Goal: Information Seeking & Learning: Learn about a topic

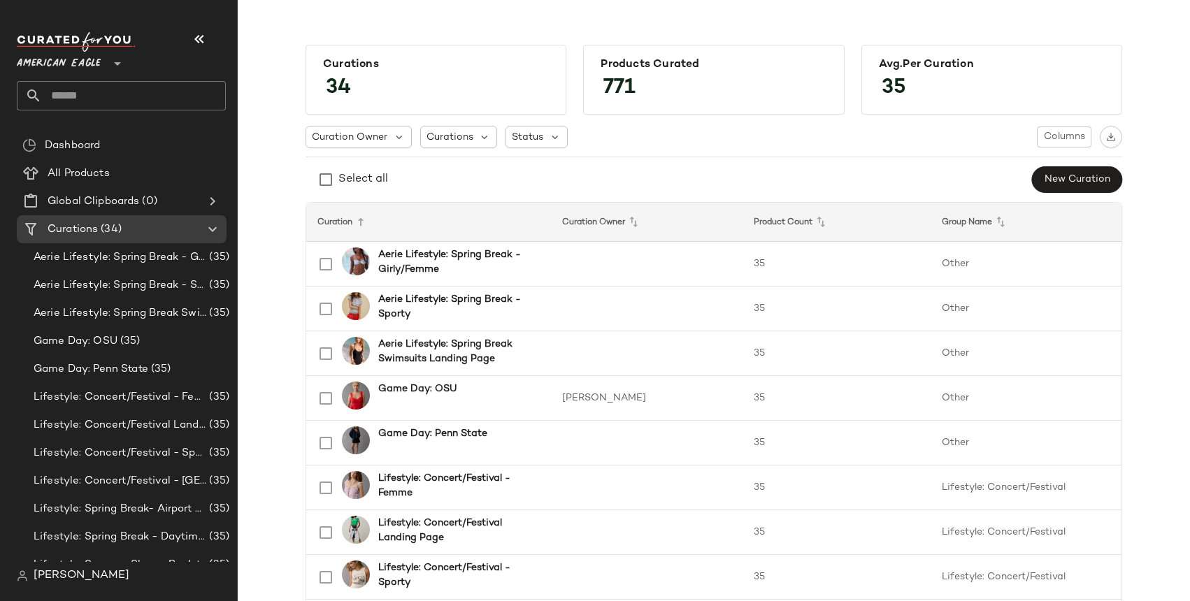
click at [76, 62] on span "American Eagle" at bounding box center [59, 60] width 84 height 25
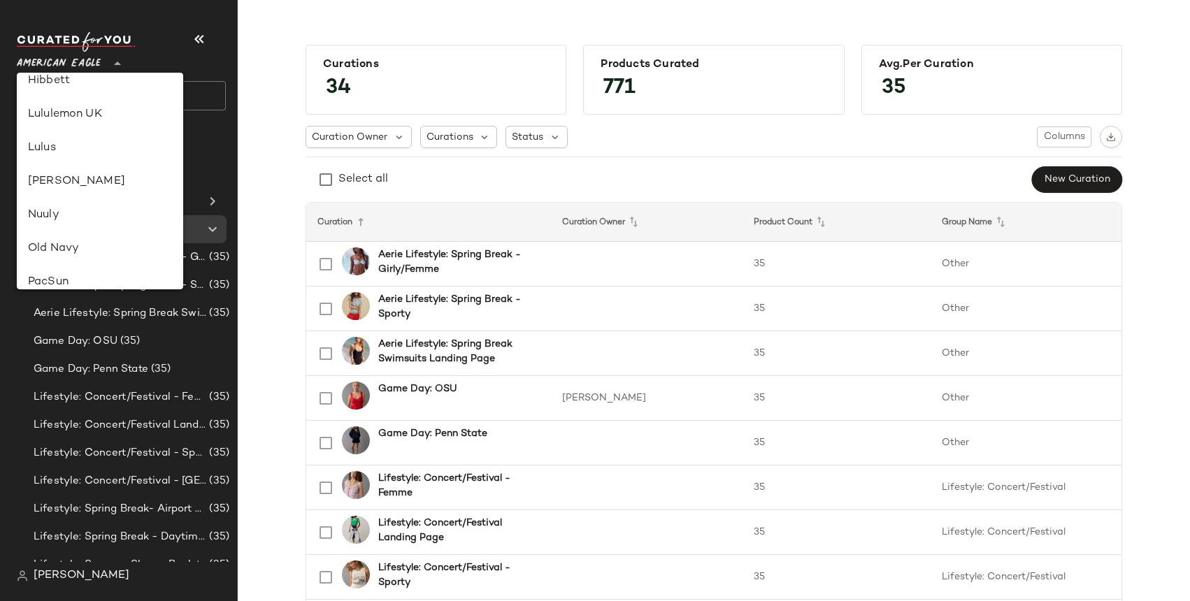
scroll to position [382, 0]
click at [82, 114] on div "Lululemon UK" at bounding box center [100, 115] width 144 height 17
type input "**"
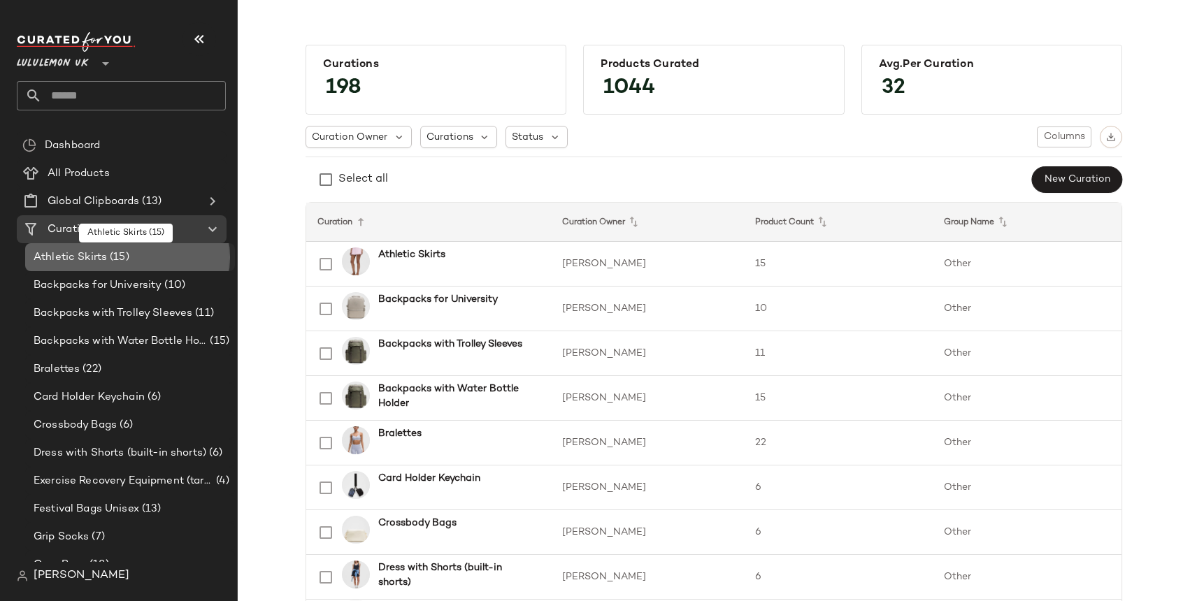
click at [82, 253] on span "Athletic Skirts" at bounding box center [70, 258] width 73 height 16
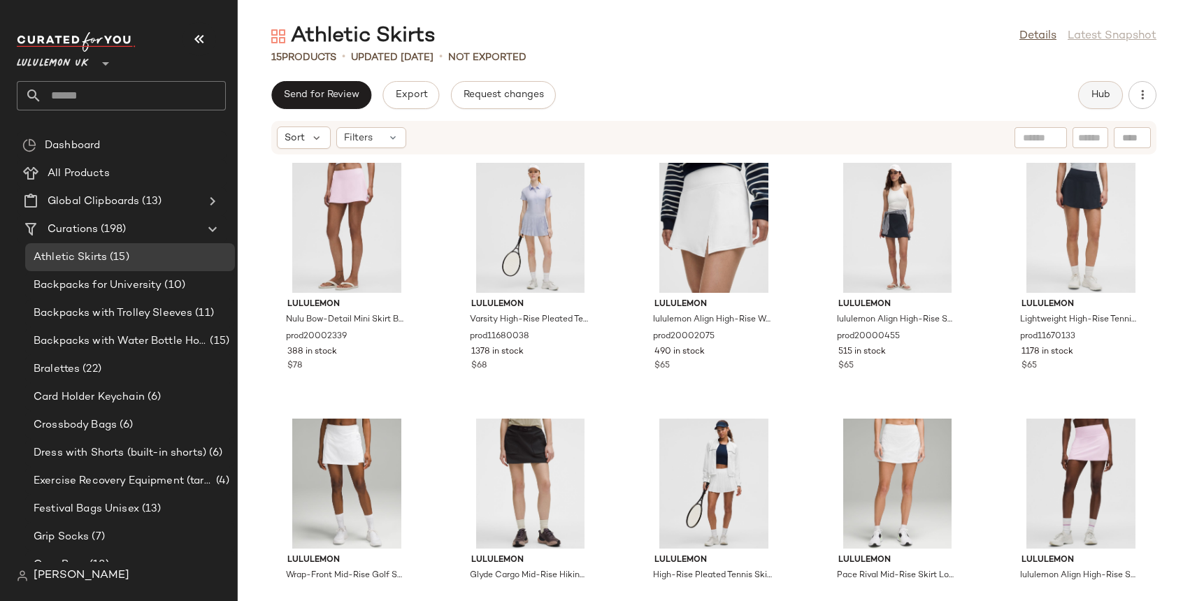
click at [1100, 98] on span "Hub" at bounding box center [1101, 94] width 20 height 11
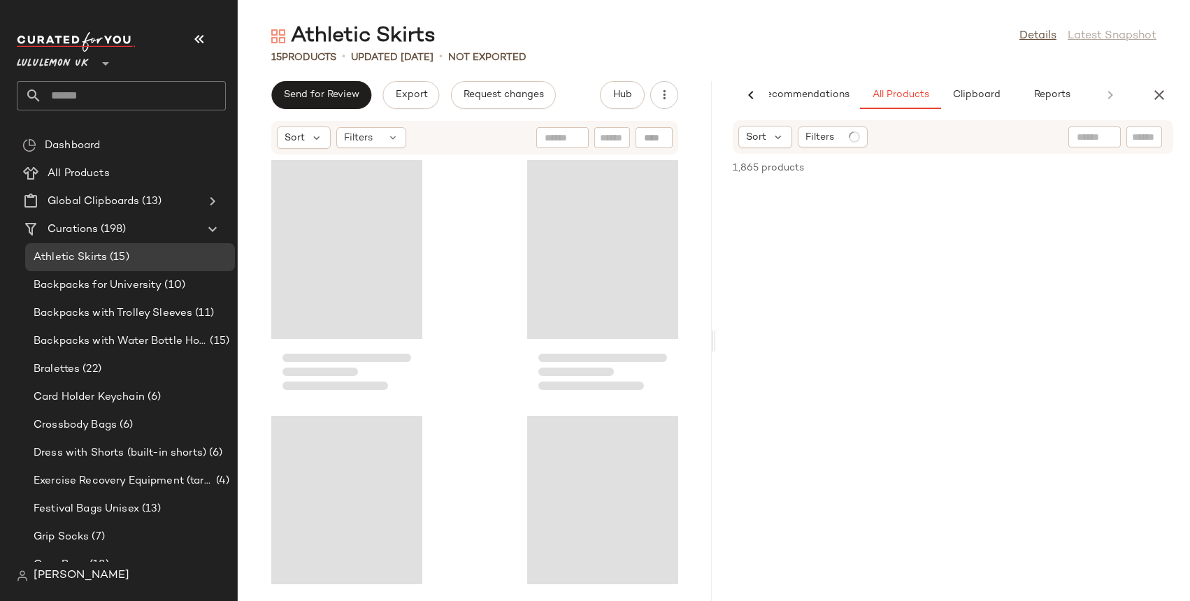
scroll to position [0, 32]
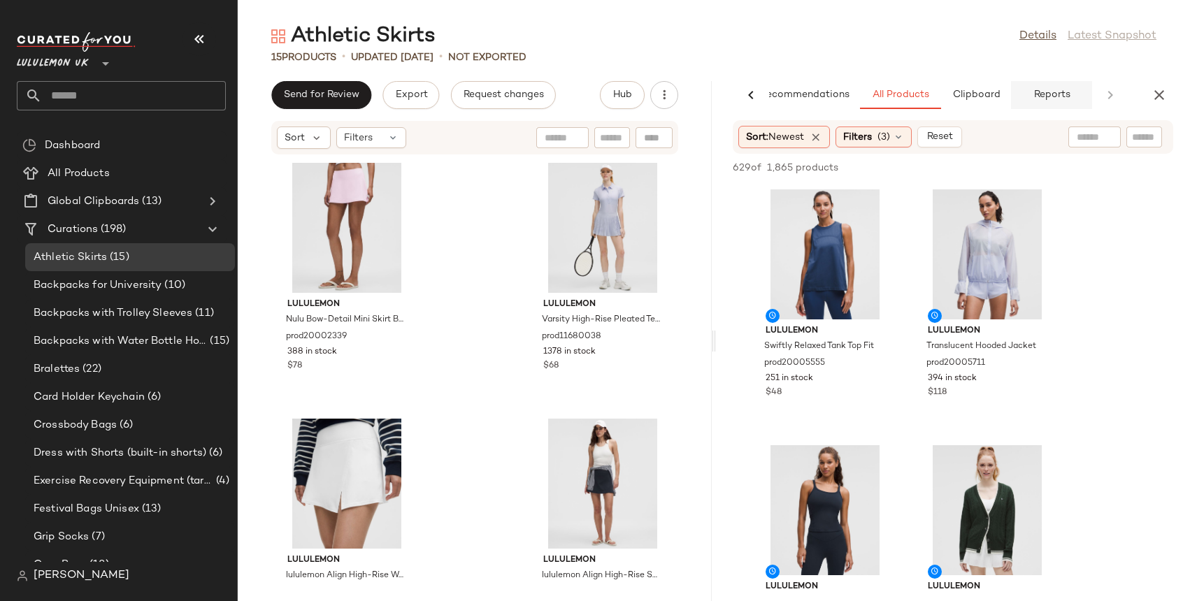
click at [1050, 99] on span "Reports" at bounding box center [1051, 94] width 37 height 11
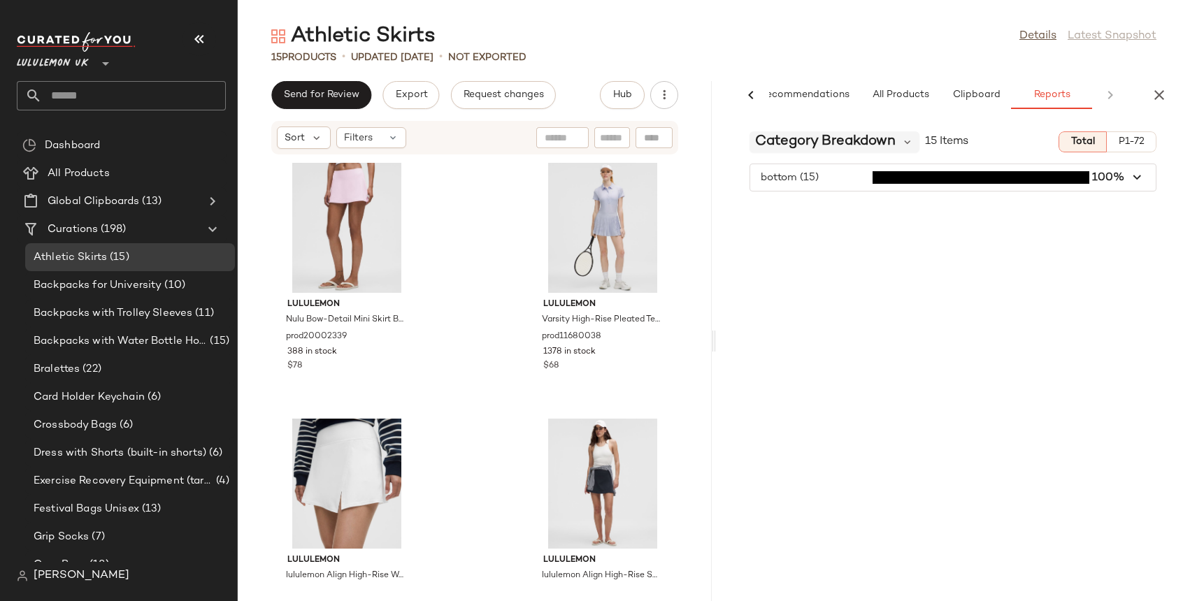
click at [837, 145] on span "Category Breakdown" at bounding box center [825, 141] width 141 height 21
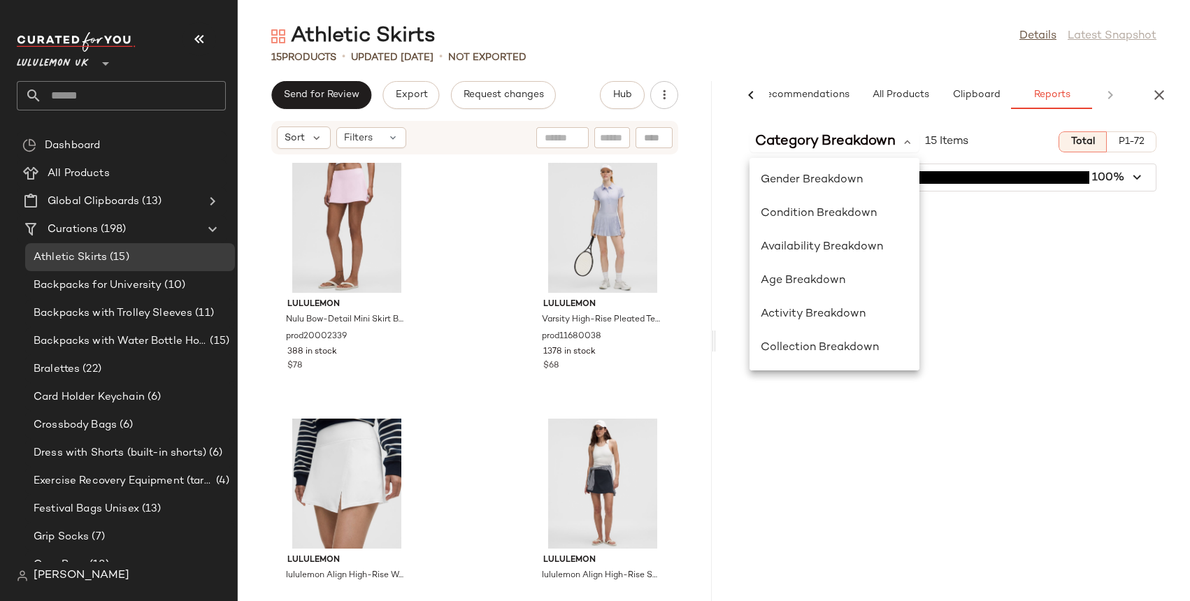
scroll to position [0, 0]
click at [709, 48] on div "Athletic Skirts Details Latest Snapshot" at bounding box center [714, 36] width 952 height 28
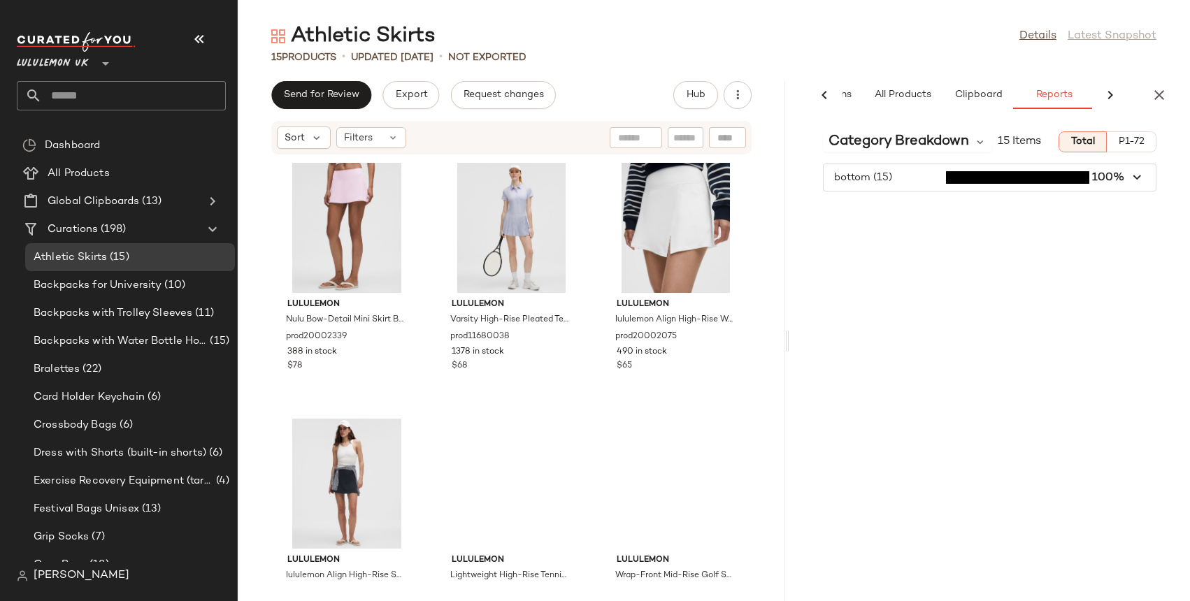
drag, startPoint x: 713, startPoint y: 336, endPoint x: 793, endPoint y: 335, distance: 79.7
click at [793, 335] on div "Athletic Skirts Details Latest Snapshot 15 Products • updated [DATE] • Not Expo…" at bounding box center [714, 311] width 952 height 579
click at [1161, 94] on icon "button" at bounding box center [1159, 95] width 17 height 17
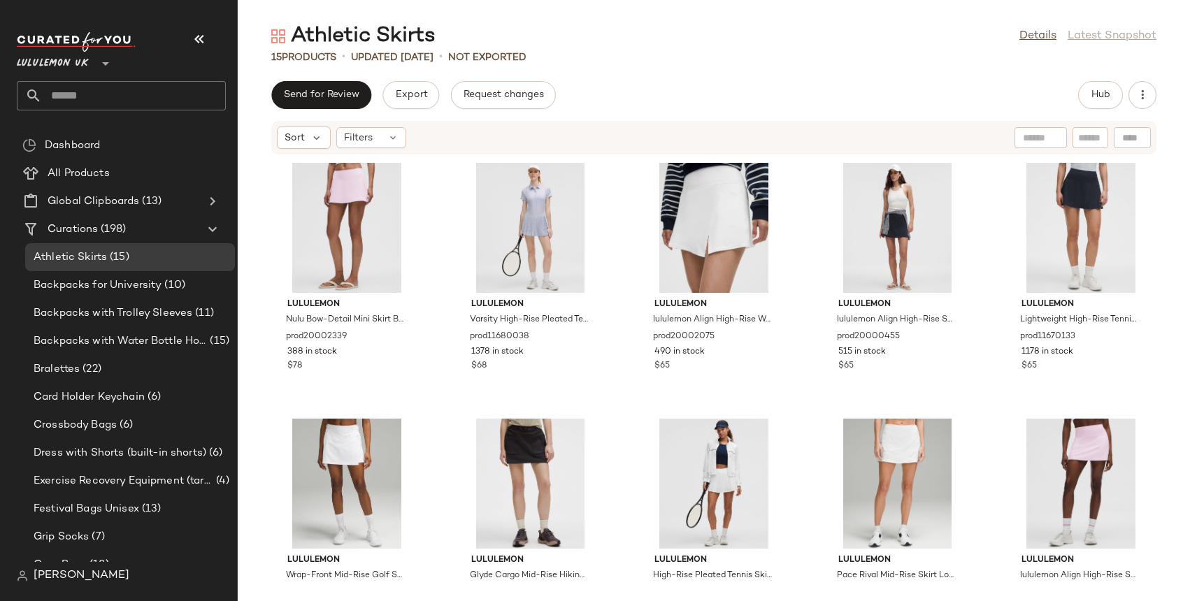
click at [1035, 143] on input "text" at bounding box center [1041, 138] width 36 height 15
type input "*****"
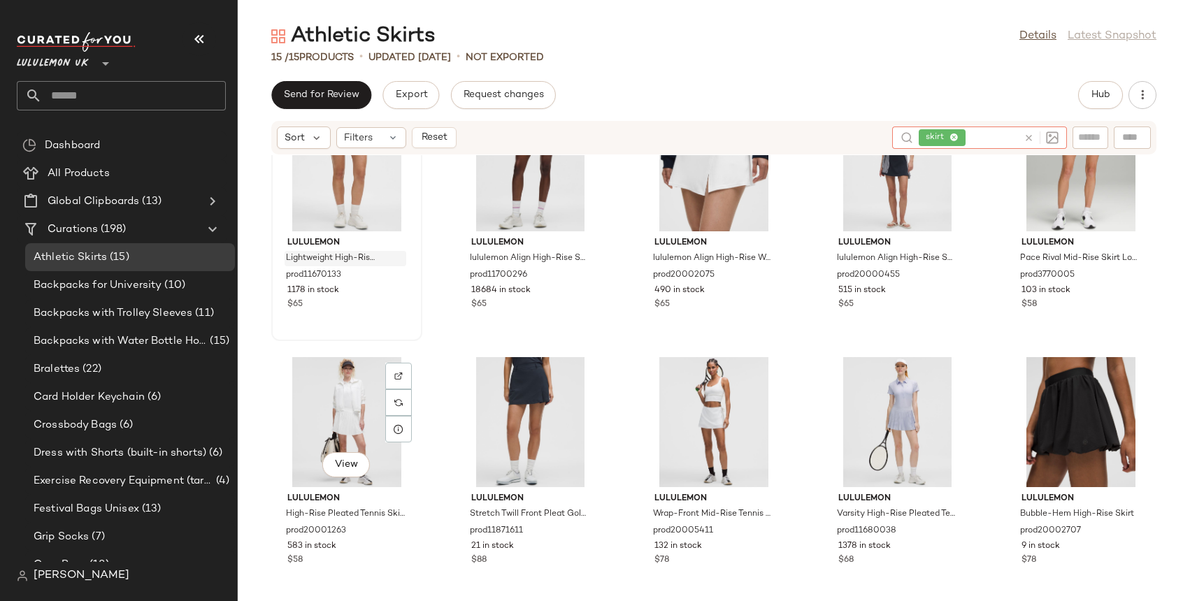
scroll to position [341, 0]
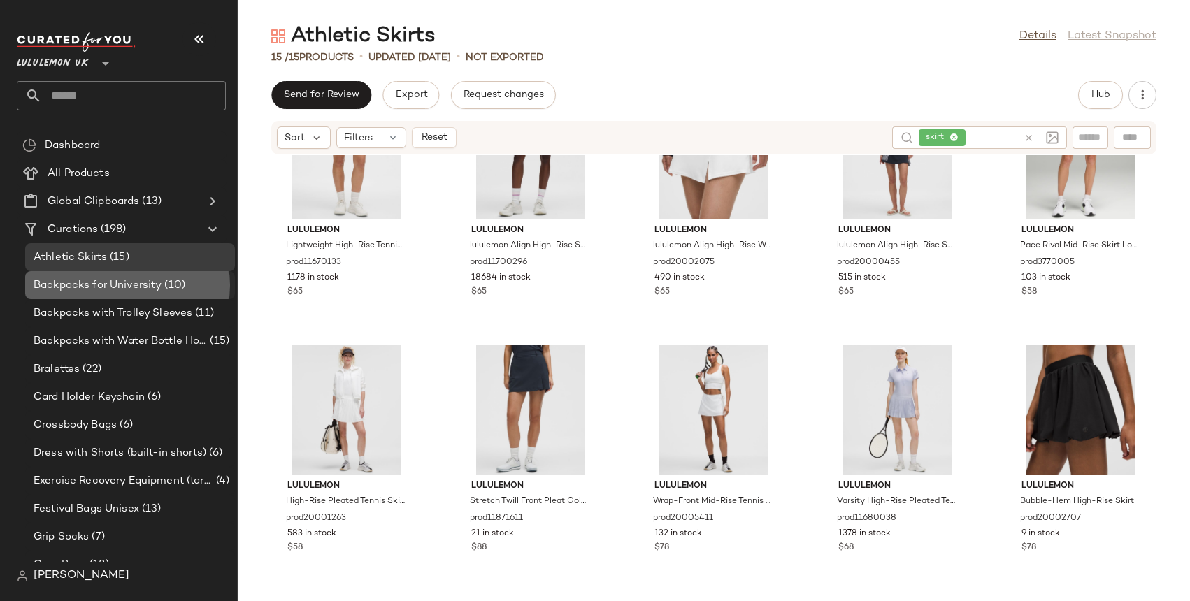
click at [85, 283] on span "Backpacks for University" at bounding box center [98, 286] width 128 height 16
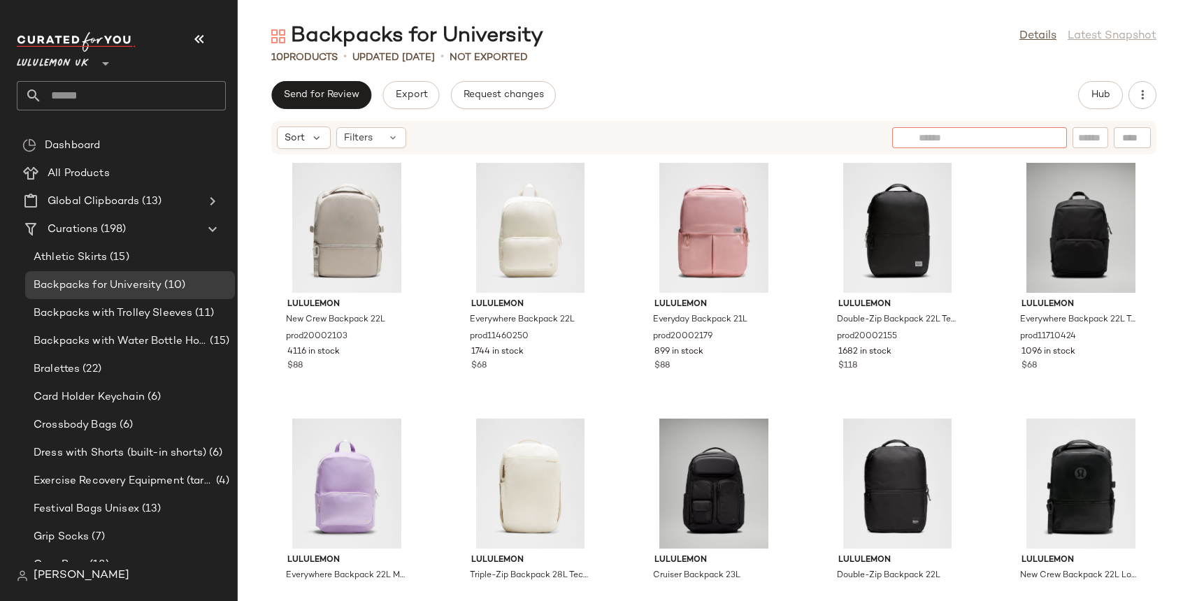
click at [1036, 138] on input "text" at bounding box center [980, 138] width 122 height 15
type input "********"
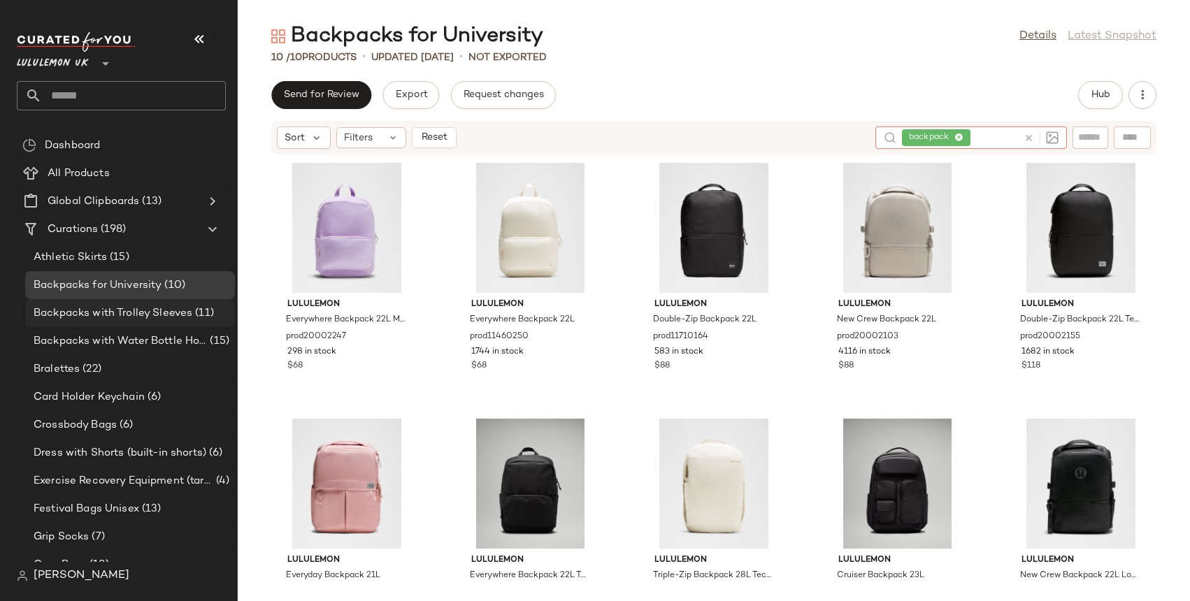
click at [122, 310] on span "Backpacks with Trolley Sleeves" at bounding box center [113, 314] width 159 height 16
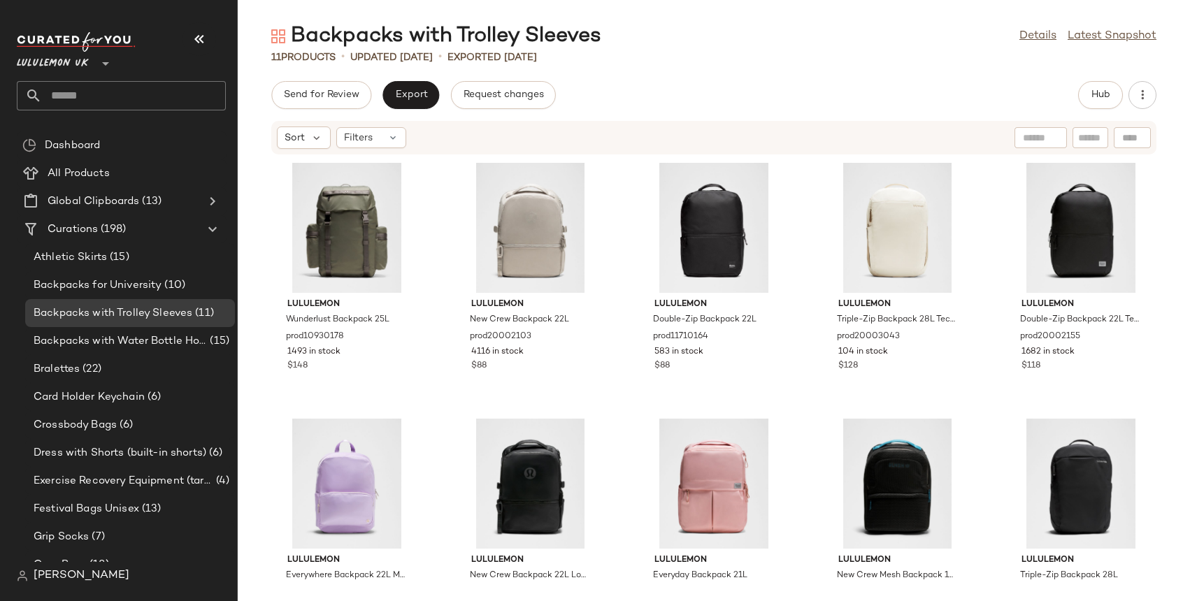
click at [1033, 139] on input "text" at bounding box center [1041, 138] width 36 height 15
type input "*"
type input "**********"
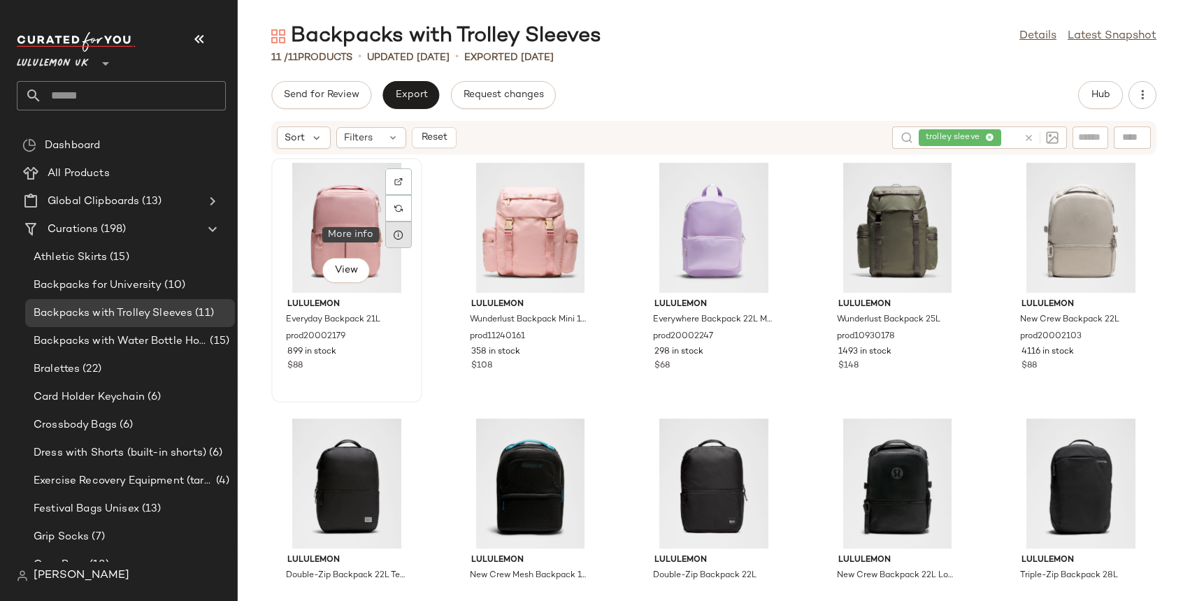
click at [396, 234] on icon at bounding box center [398, 234] width 11 height 11
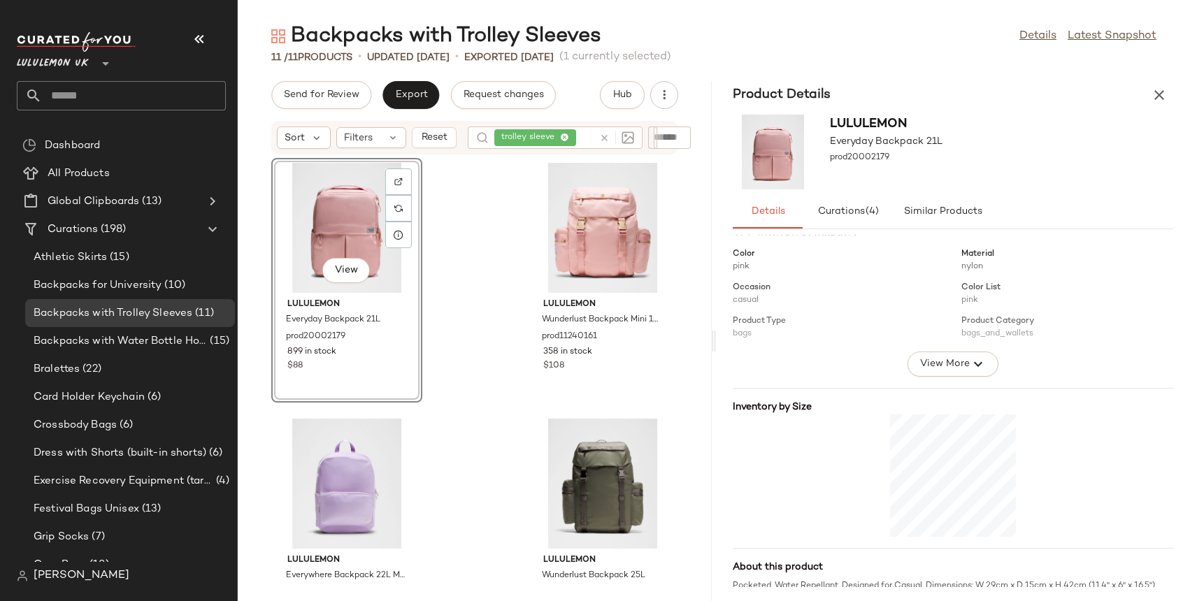
scroll to position [213, 0]
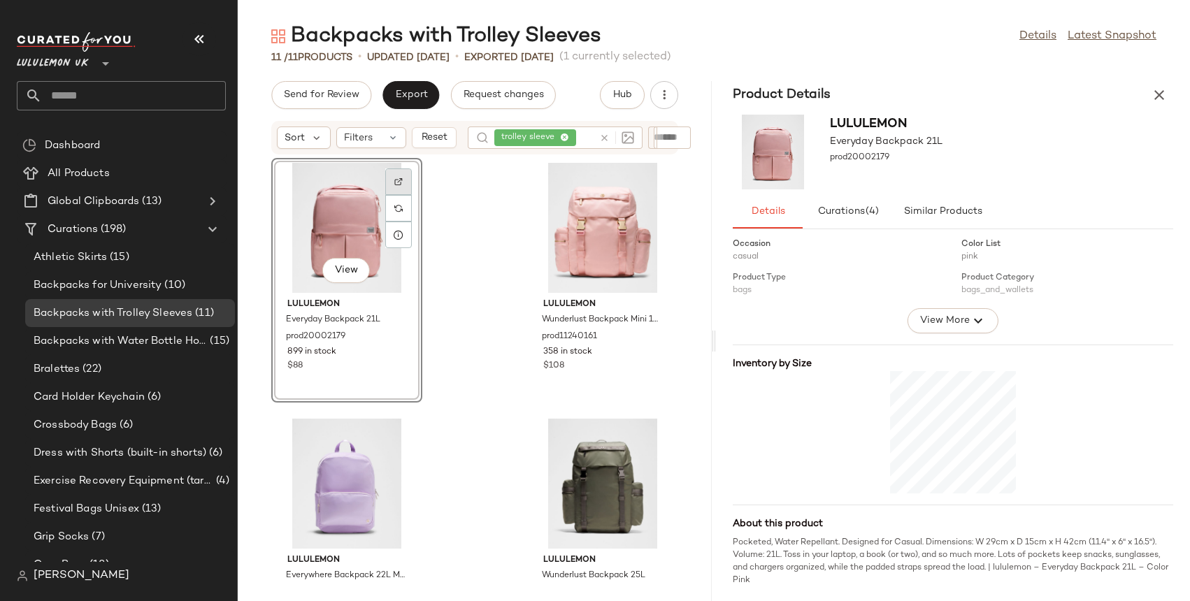
click at [403, 195] on div at bounding box center [398, 208] width 27 height 27
click at [1156, 95] on icon "button" at bounding box center [1159, 95] width 17 height 17
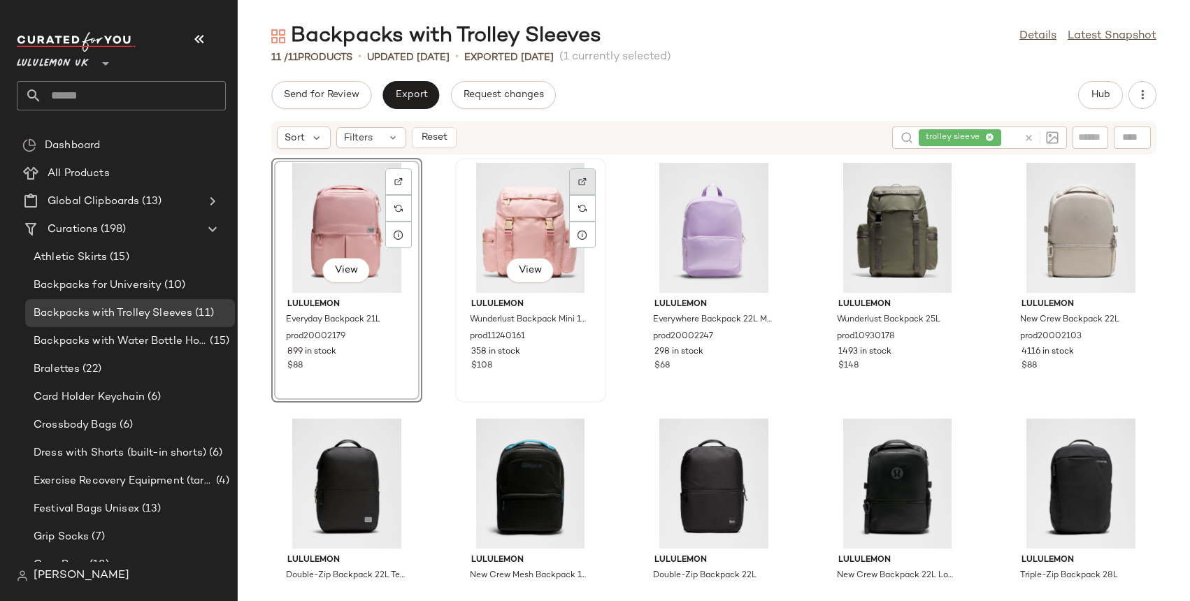
click at [583, 178] on img at bounding box center [582, 182] width 8 height 8
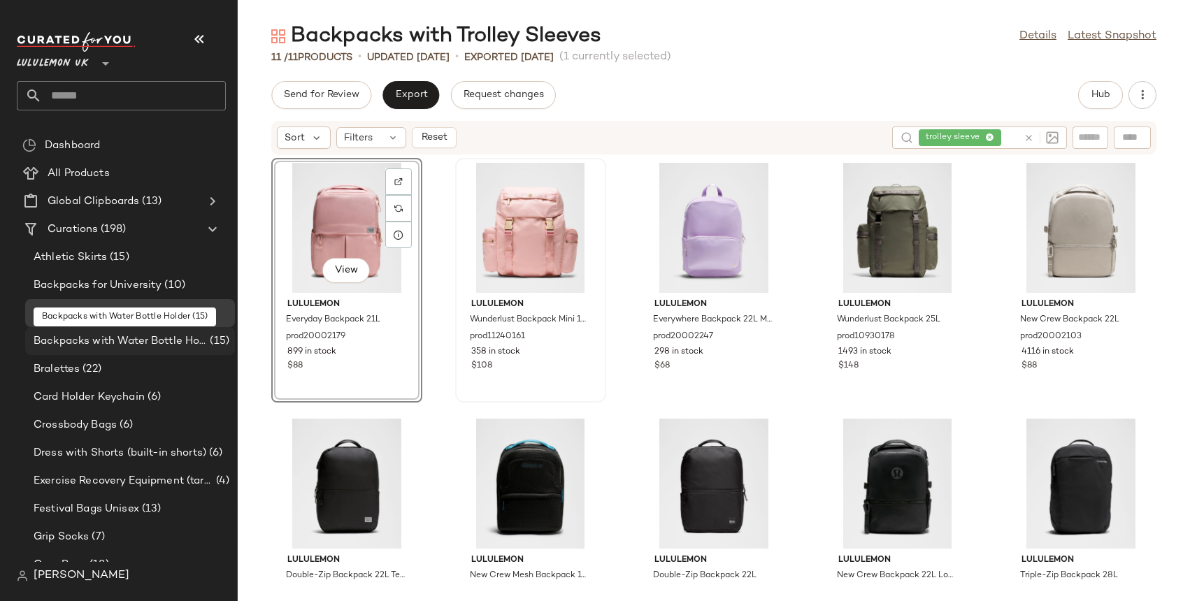
click at [152, 338] on span "Backpacks with Water Bottle Holder" at bounding box center [120, 341] width 173 height 16
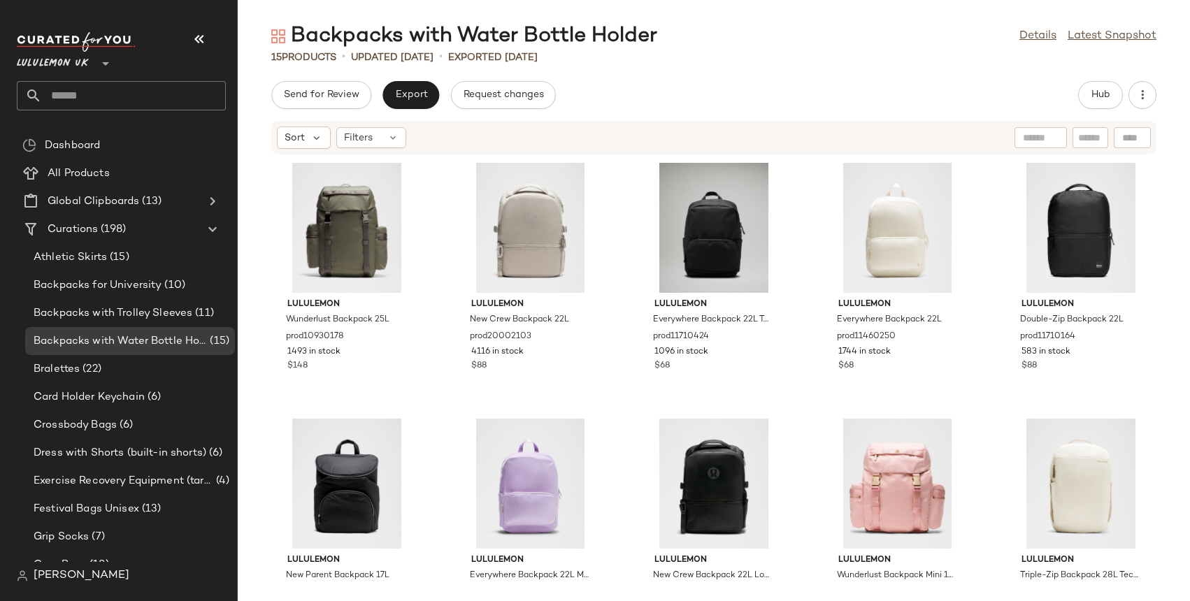
click at [1035, 141] on input "text" at bounding box center [1041, 138] width 36 height 15
type input "**********"
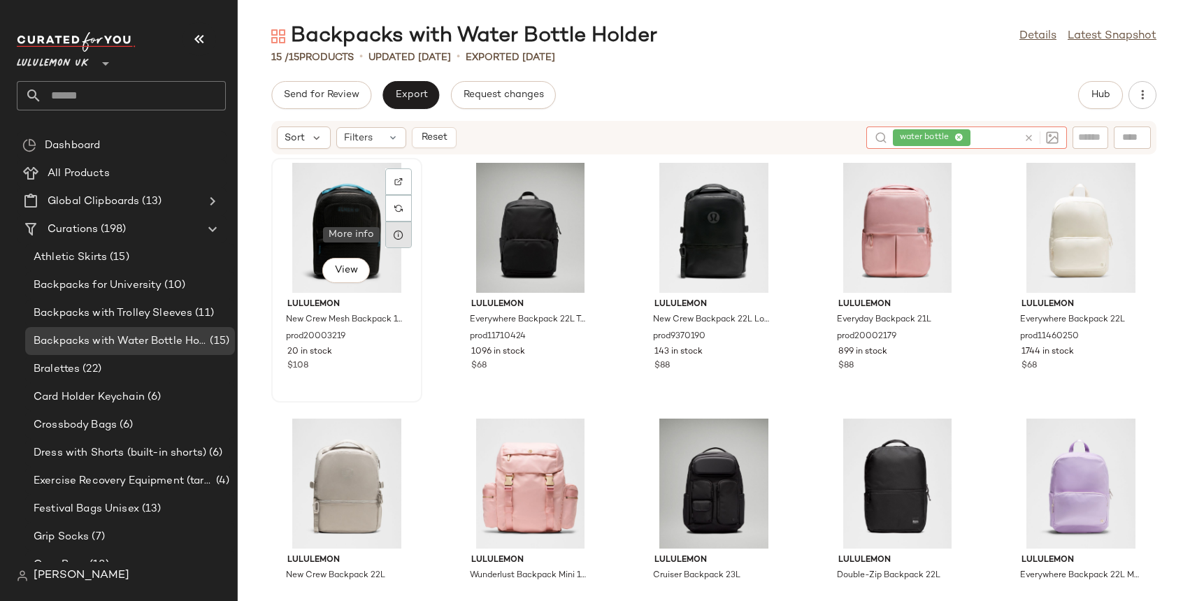
click at [400, 234] on icon at bounding box center [398, 234] width 11 height 11
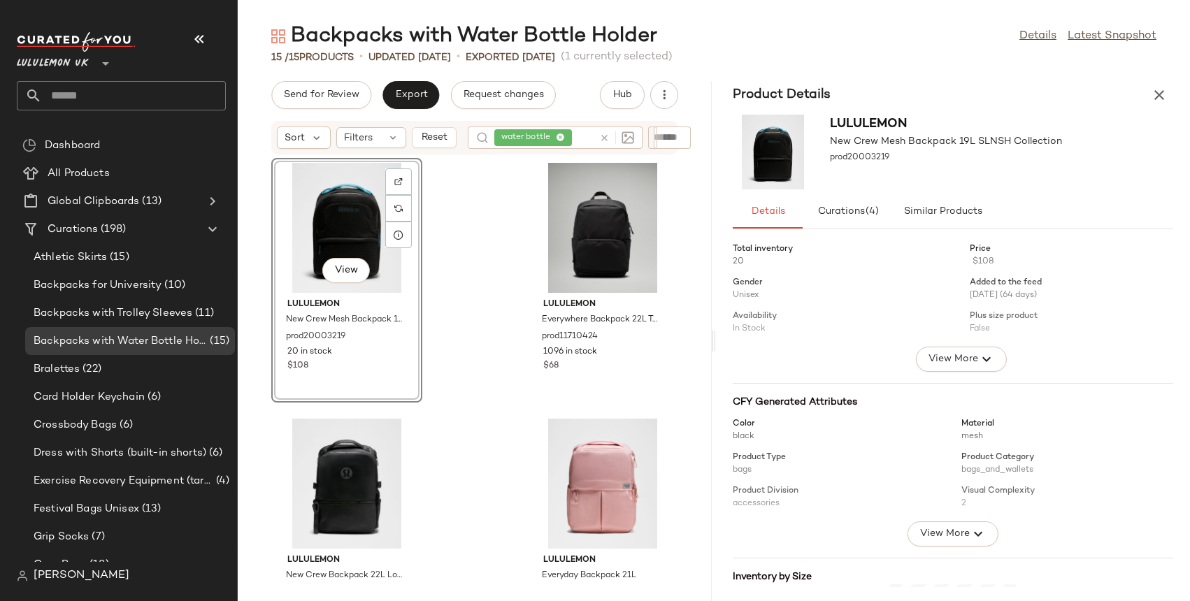
scroll to position [213, 0]
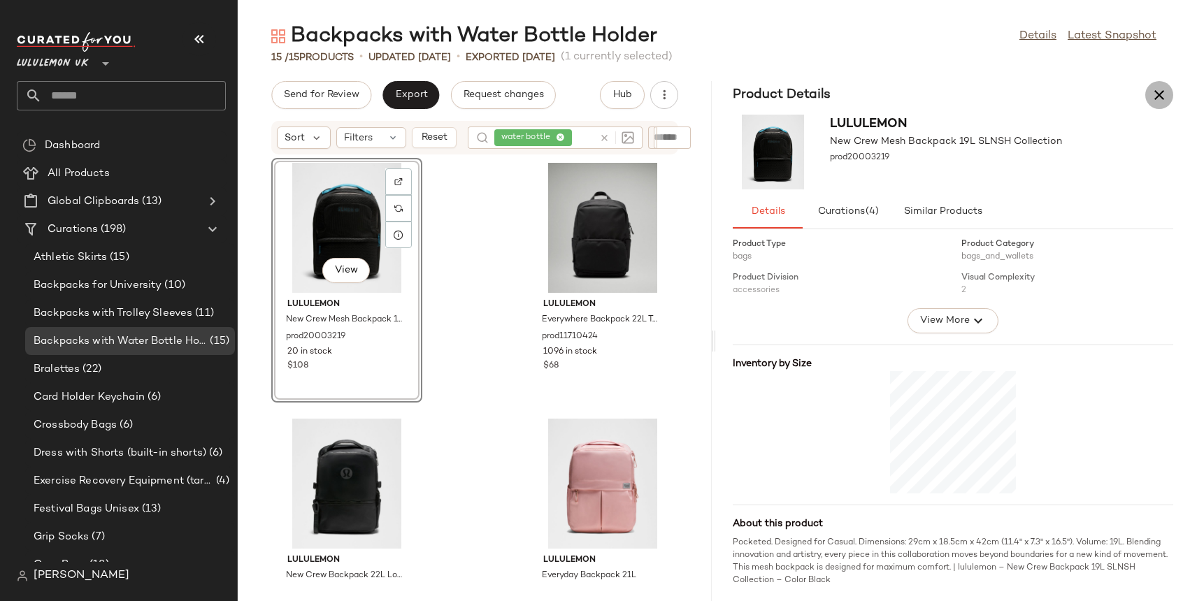
click at [1163, 92] on icon "button" at bounding box center [1159, 95] width 17 height 17
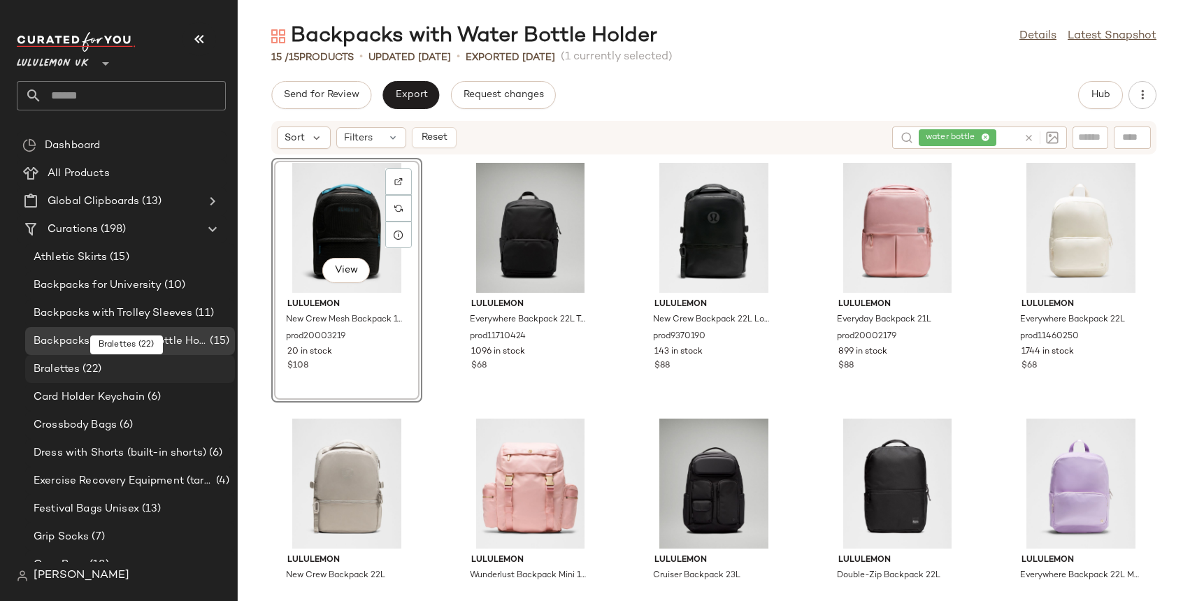
click at [69, 368] on span "Bralettes" at bounding box center [57, 369] width 46 height 16
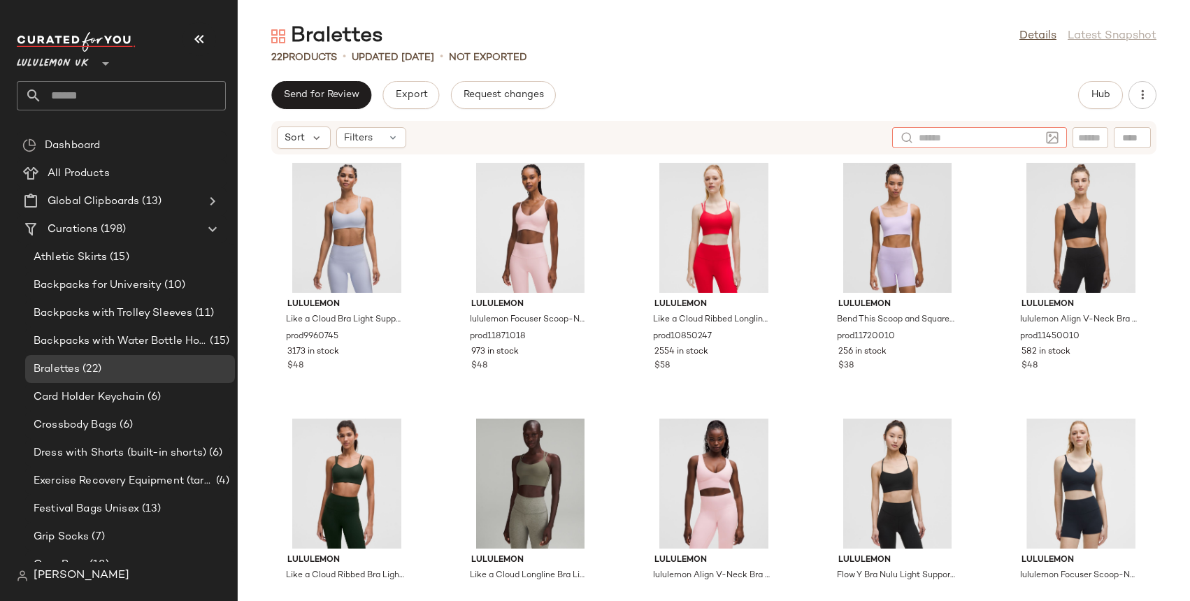
click at [1024, 141] on input "text" at bounding box center [980, 138] width 122 height 15
type input "********"
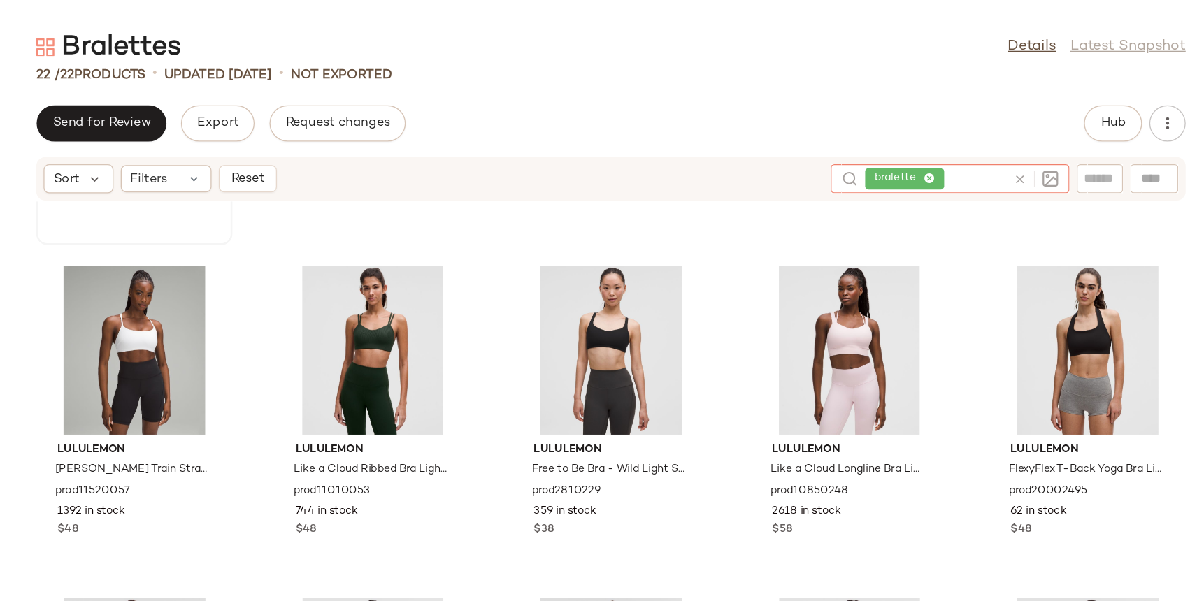
scroll to position [483, 0]
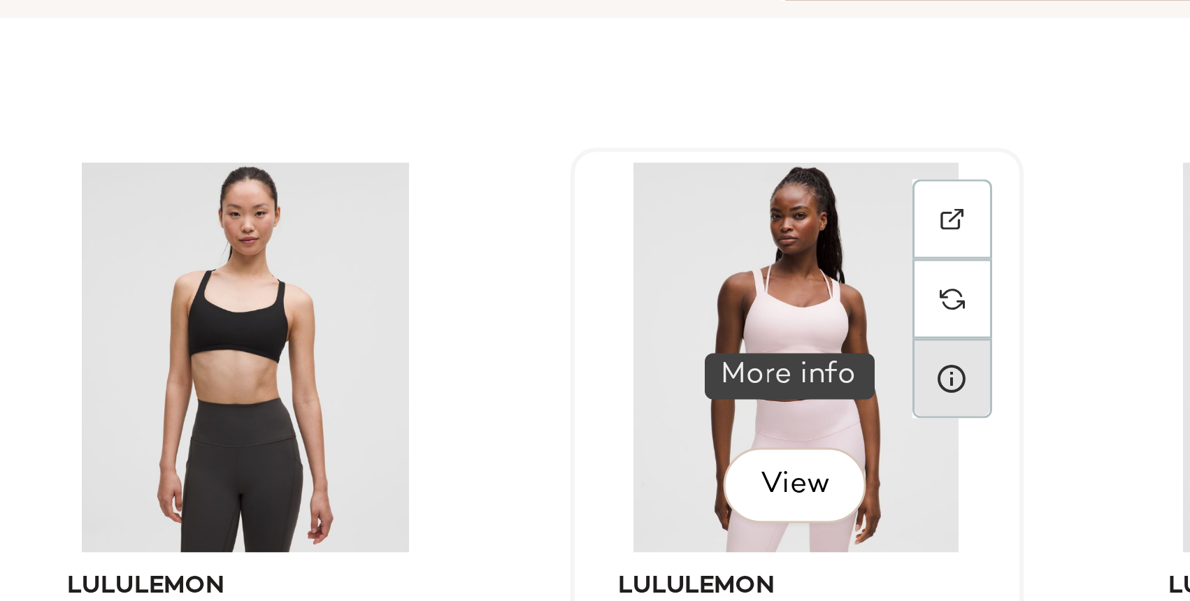
click at [948, 275] on icon at bounding box center [949, 274] width 11 height 11
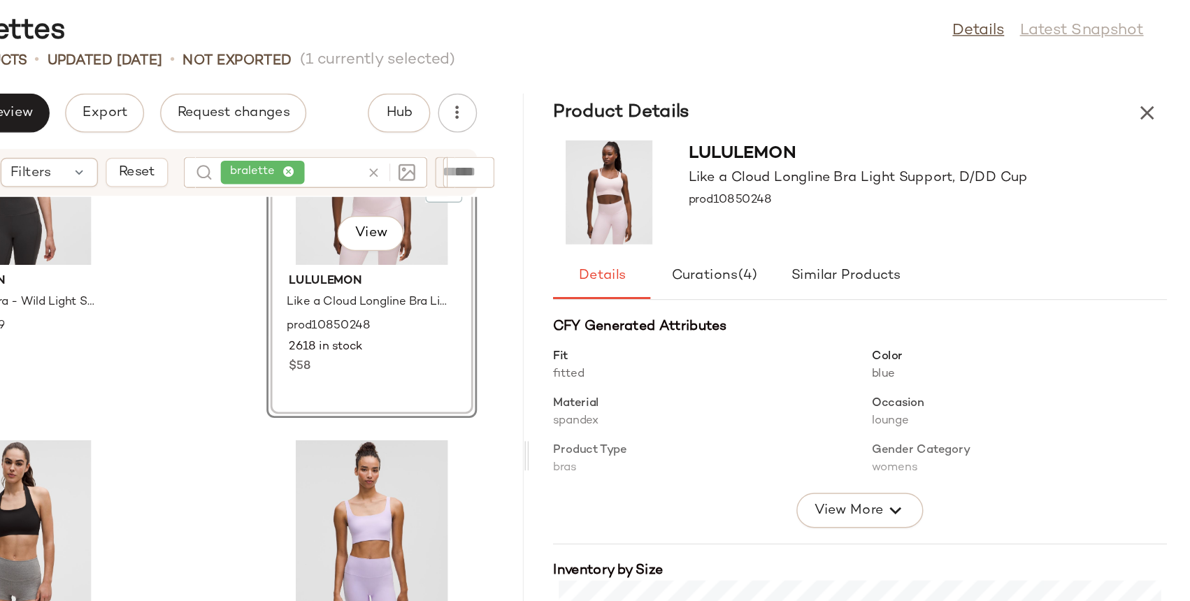
scroll to position [213, 0]
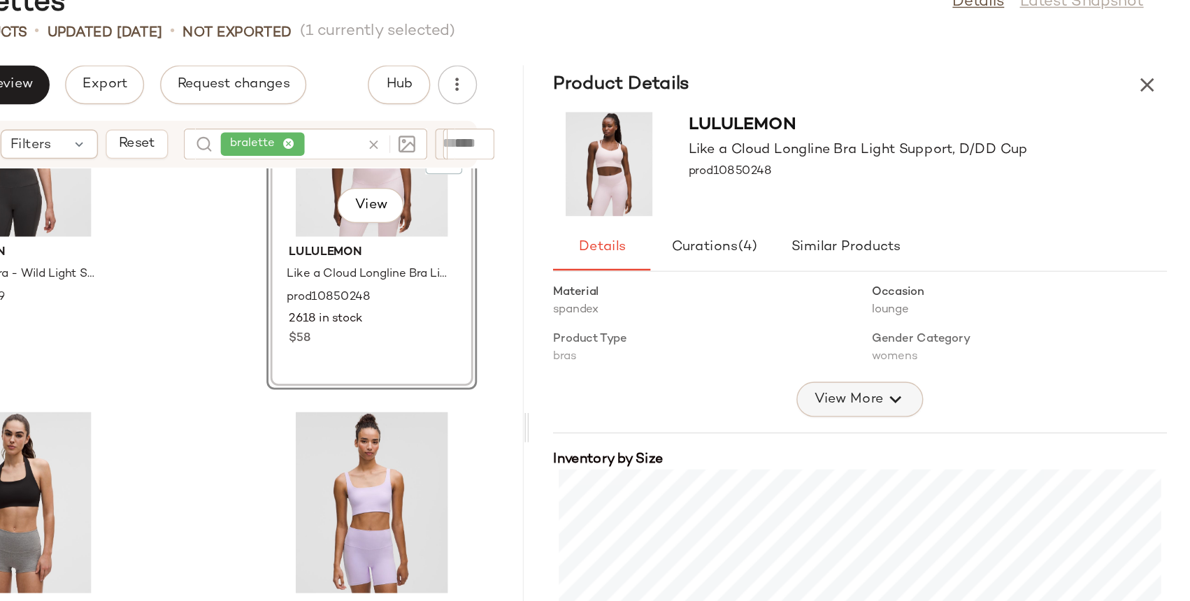
click at [977, 319] on icon "button" at bounding box center [978, 321] width 17 height 17
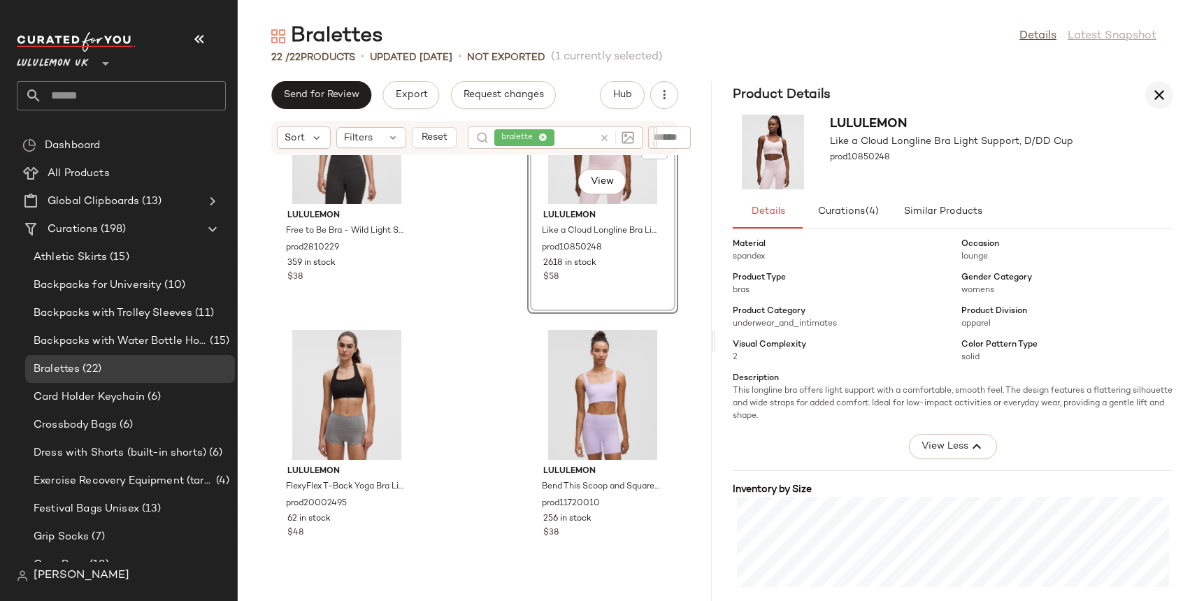
click at [1156, 97] on icon "button" at bounding box center [1159, 95] width 17 height 17
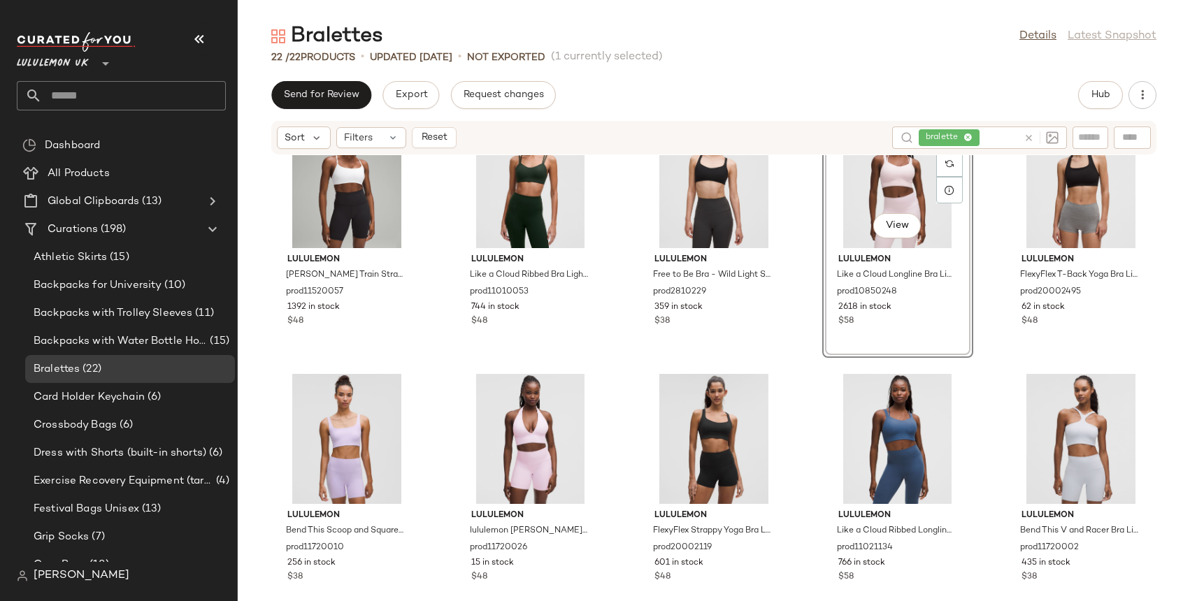
scroll to position [643, 0]
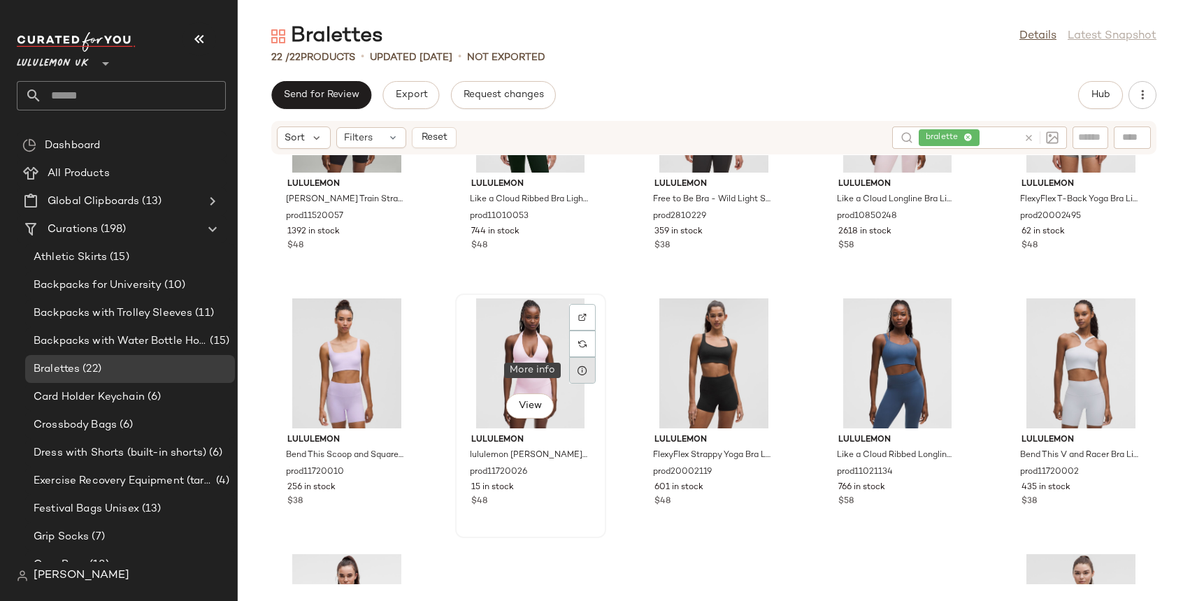
click at [573, 375] on div at bounding box center [582, 370] width 27 height 27
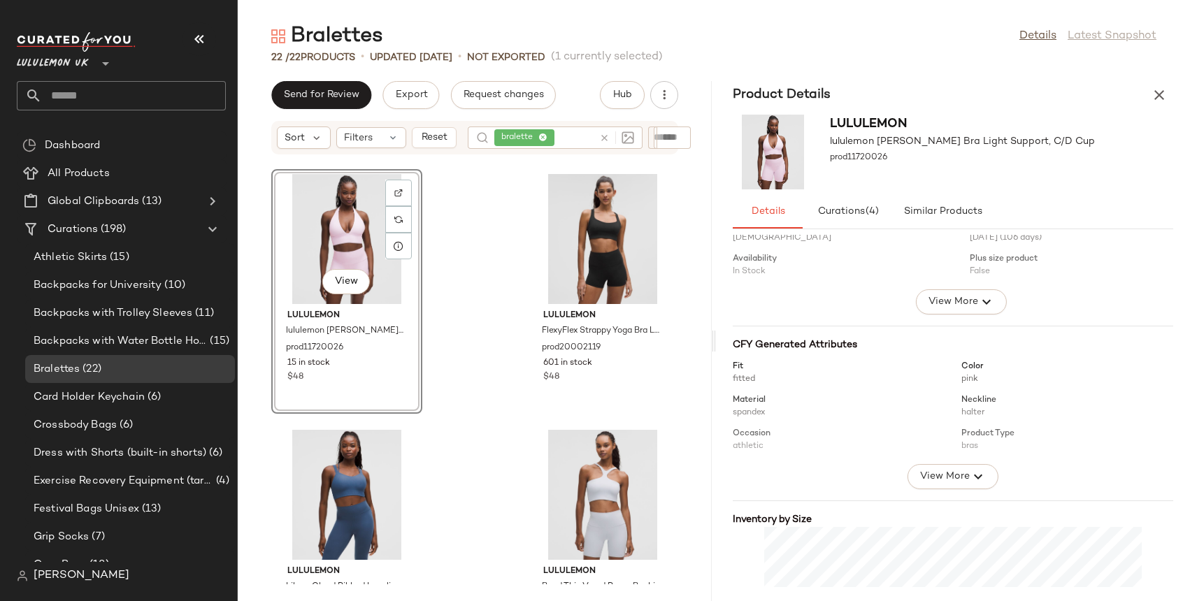
scroll to position [60, 0]
click at [1164, 92] on icon "button" at bounding box center [1159, 95] width 17 height 17
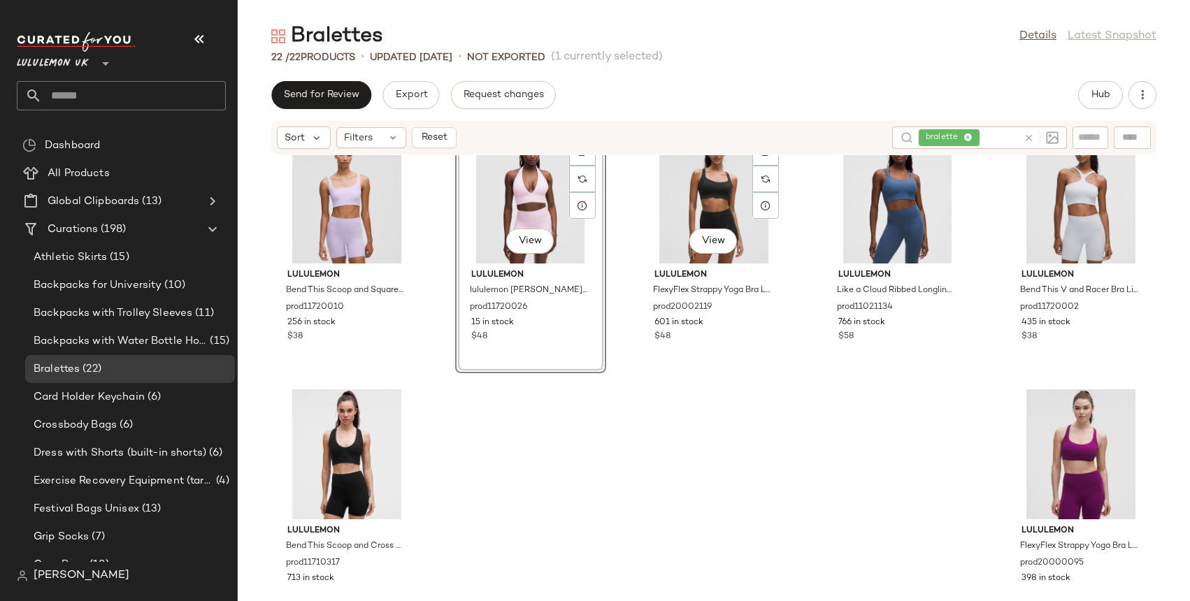
scroll to position [816, 0]
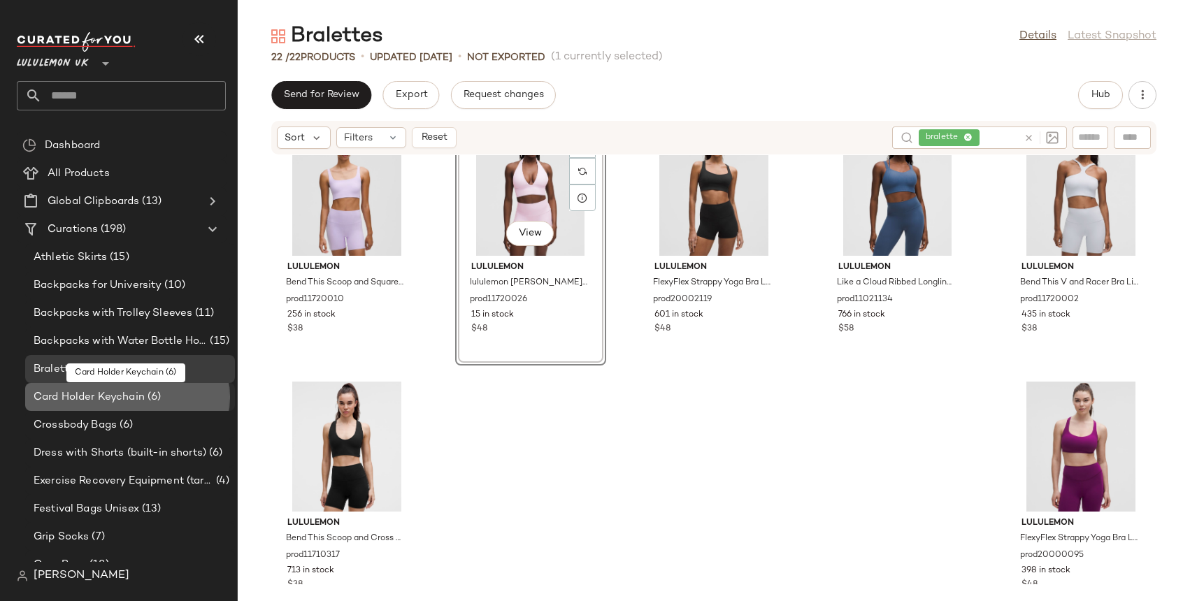
click at [86, 398] on span "Card Holder Keychain" at bounding box center [89, 397] width 111 height 16
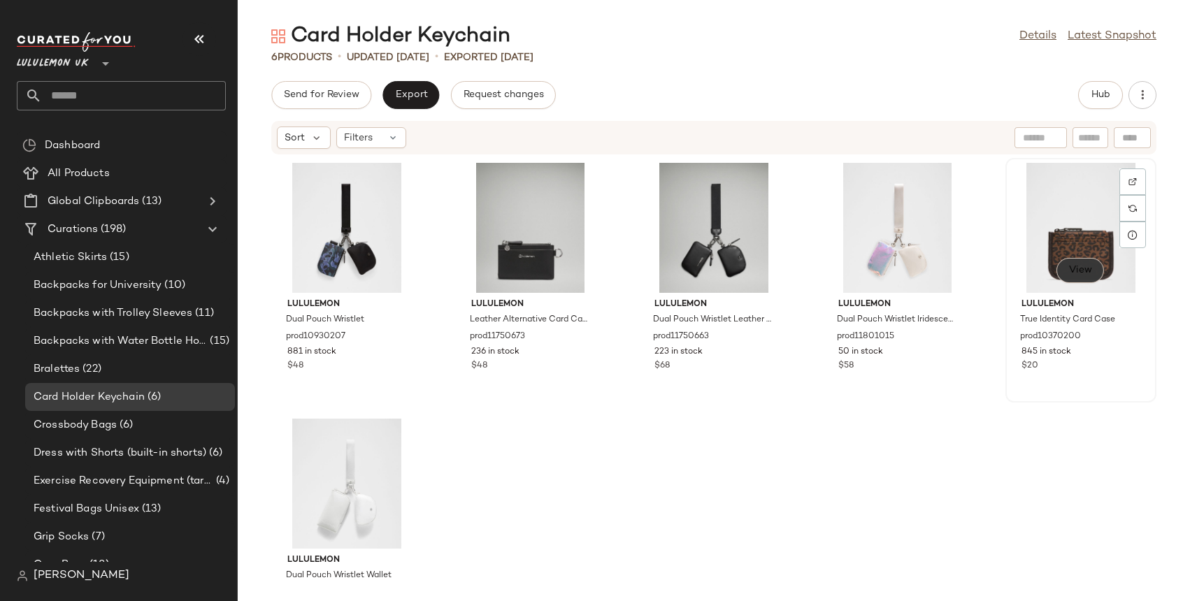
click at [1076, 271] on span "View" at bounding box center [1080, 270] width 24 height 11
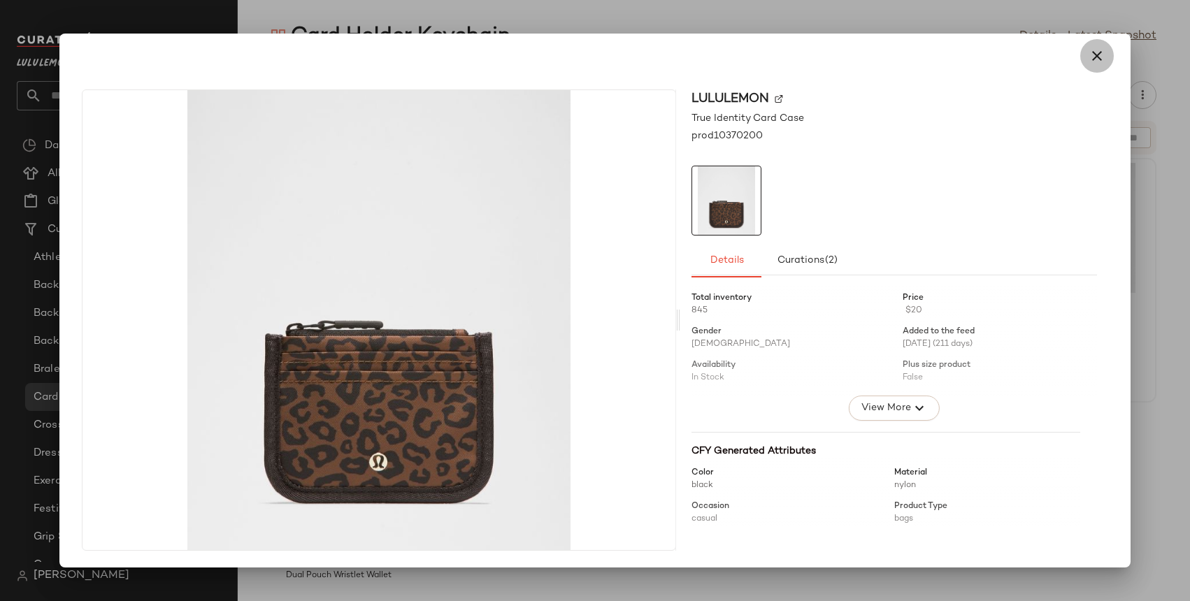
click at [1092, 55] on icon "button" at bounding box center [1097, 56] width 17 height 17
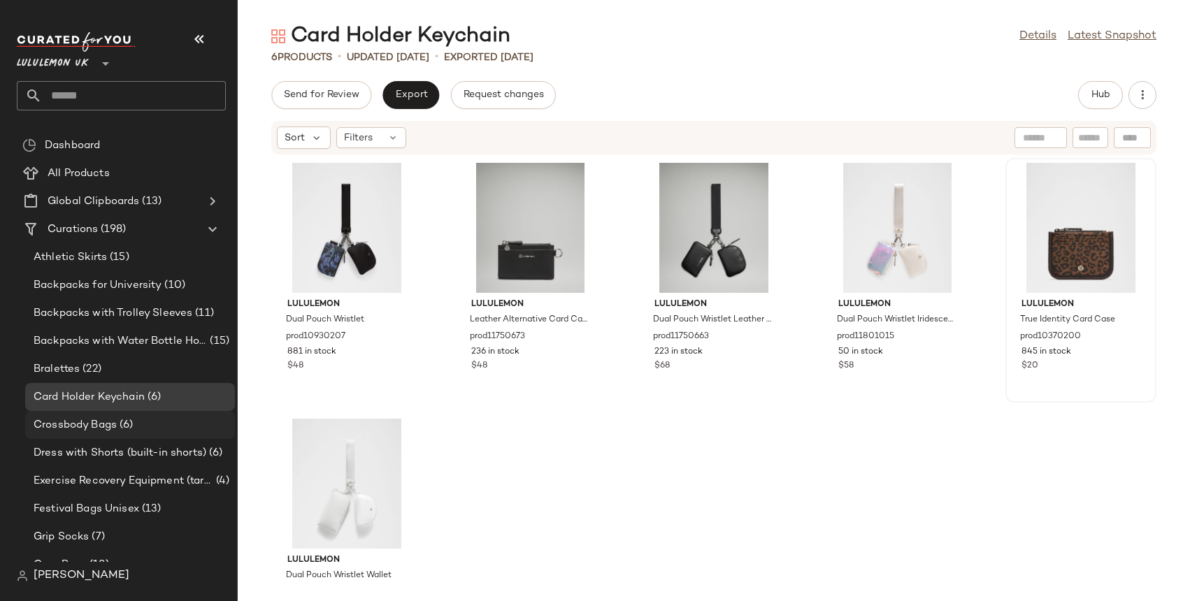
click at [99, 424] on span "Crossbody Bags" at bounding box center [75, 425] width 83 height 16
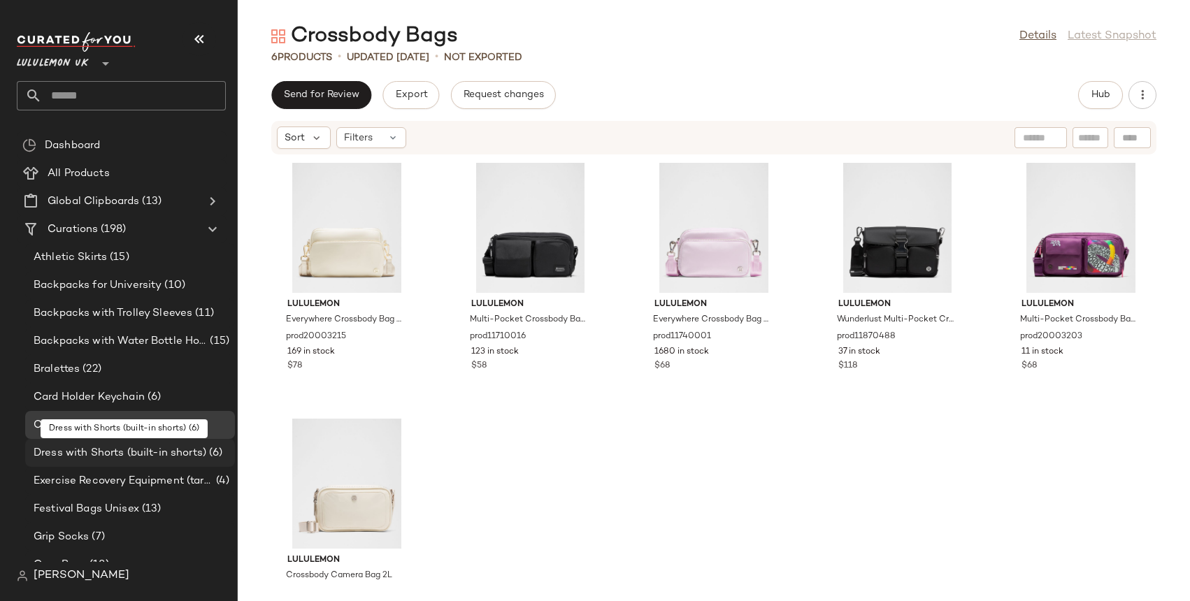
click at [103, 451] on span "Dress with Shorts (built-in shorts)" at bounding box center [120, 453] width 173 height 16
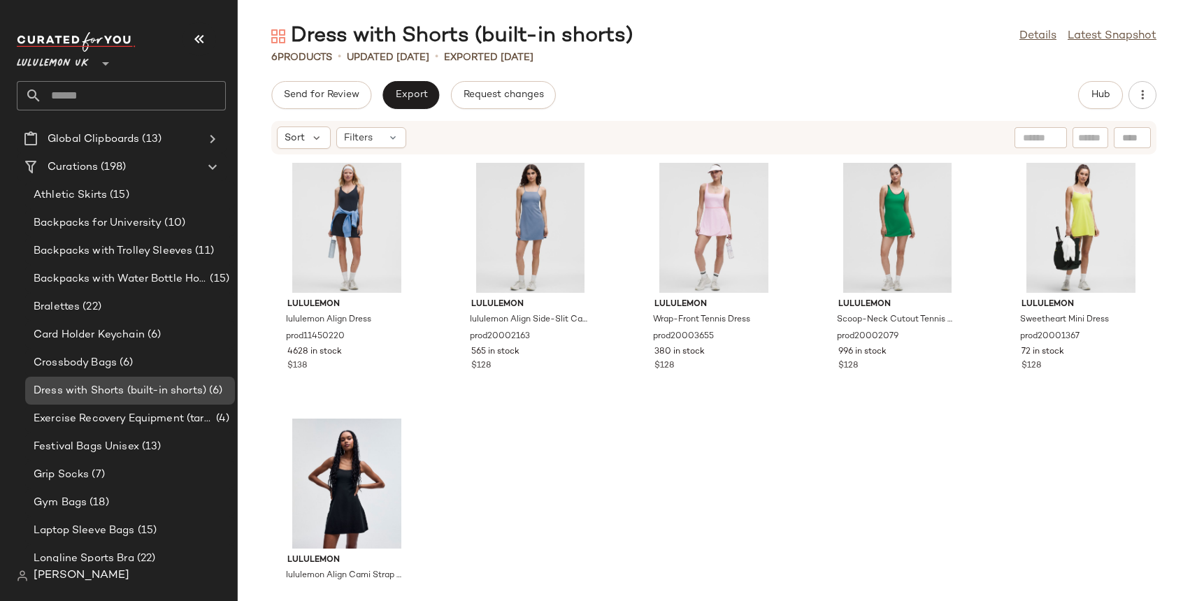
scroll to position [67, 0]
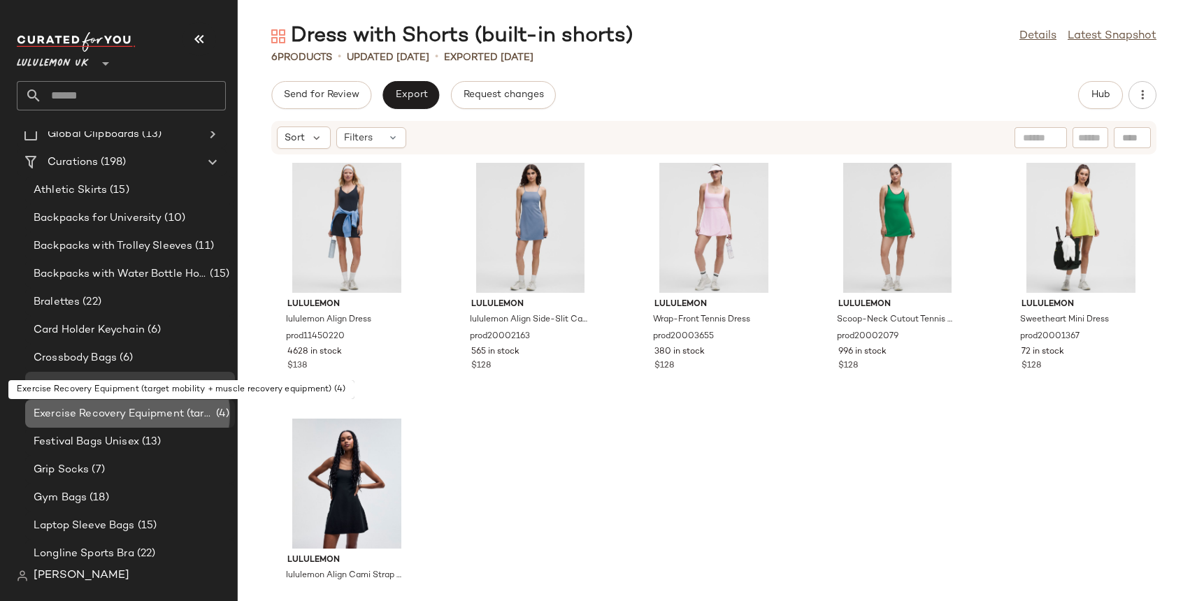
click at [115, 410] on span "Exercise Recovery Equipment (target mobility + muscle recovery equipment)" at bounding box center [124, 414] width 180 height 16
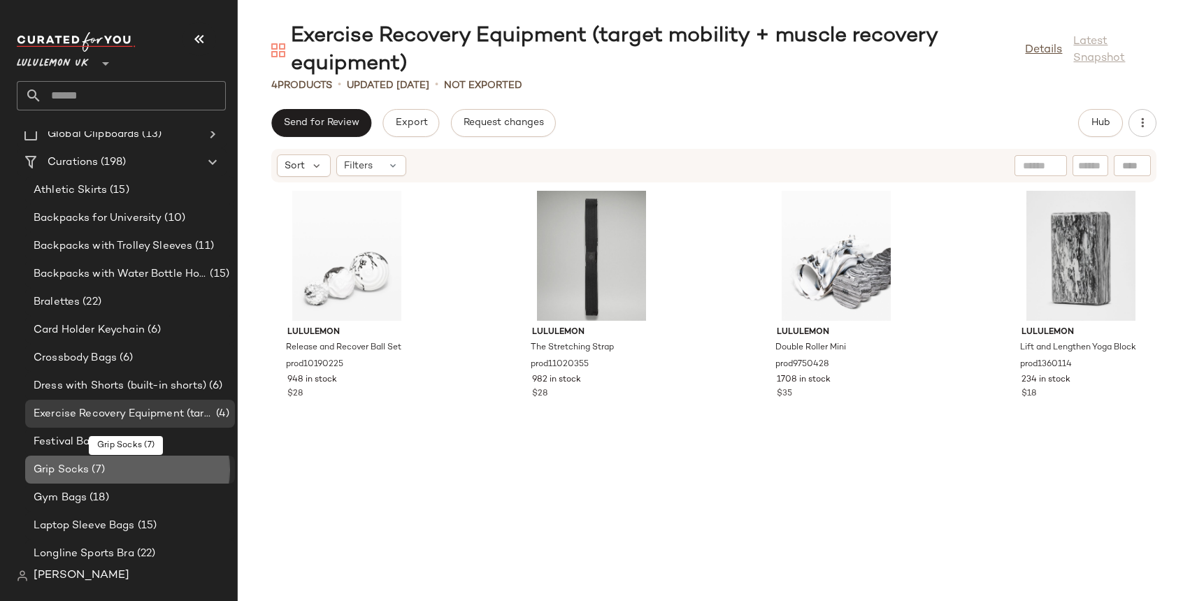
click at [78, 468] on span "Grip Socks" at bounding box center [61, 470] width 55 height 16
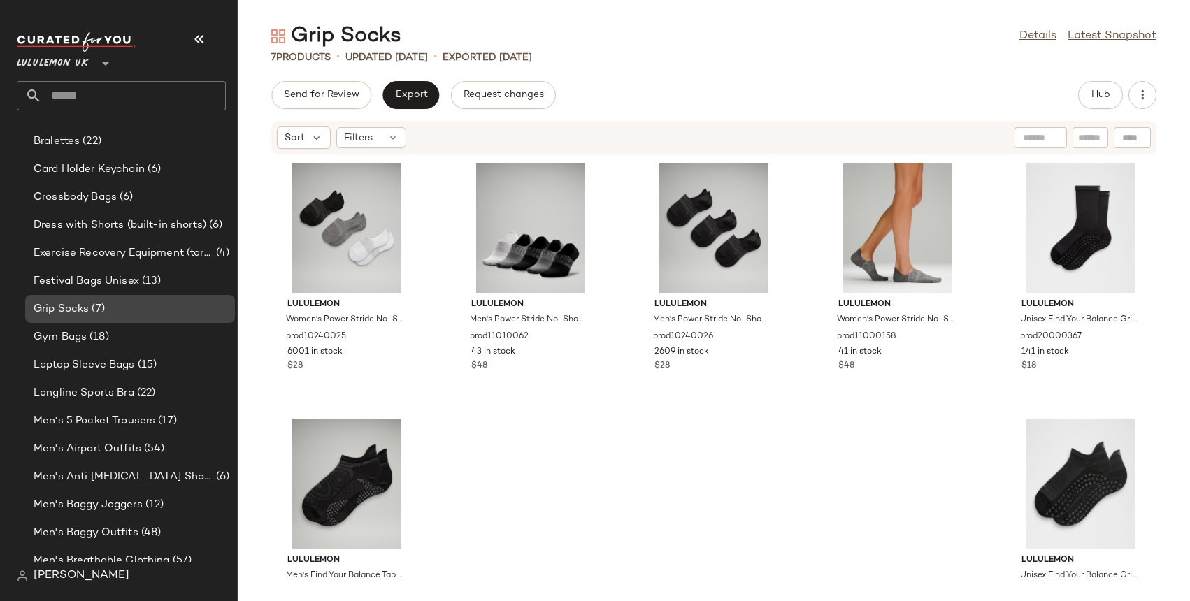
scroll to position [231, 0]
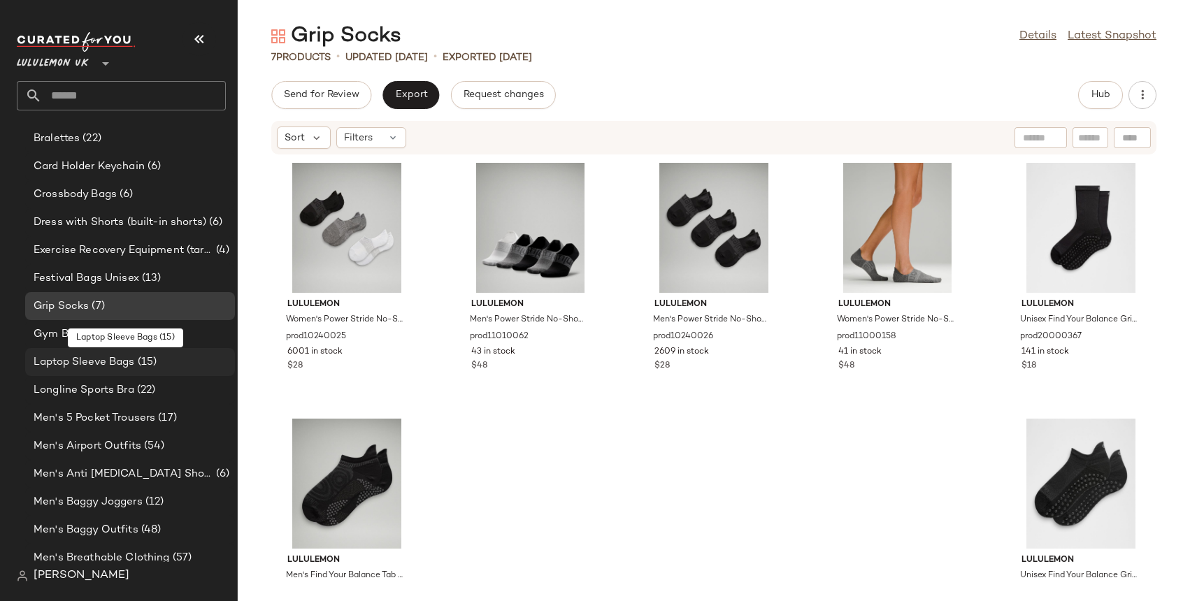
click at [95, 362] on span "Laptop Sleeve Bags" at bounding box center [84, 362] width 101 height 16
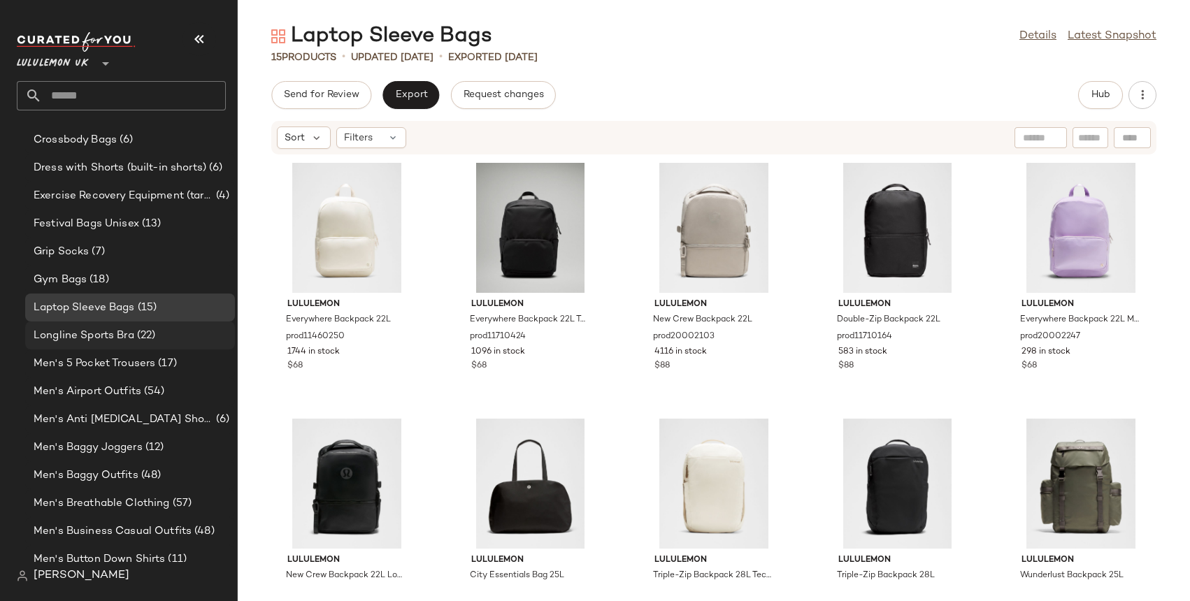
scroll to position [291, 0]
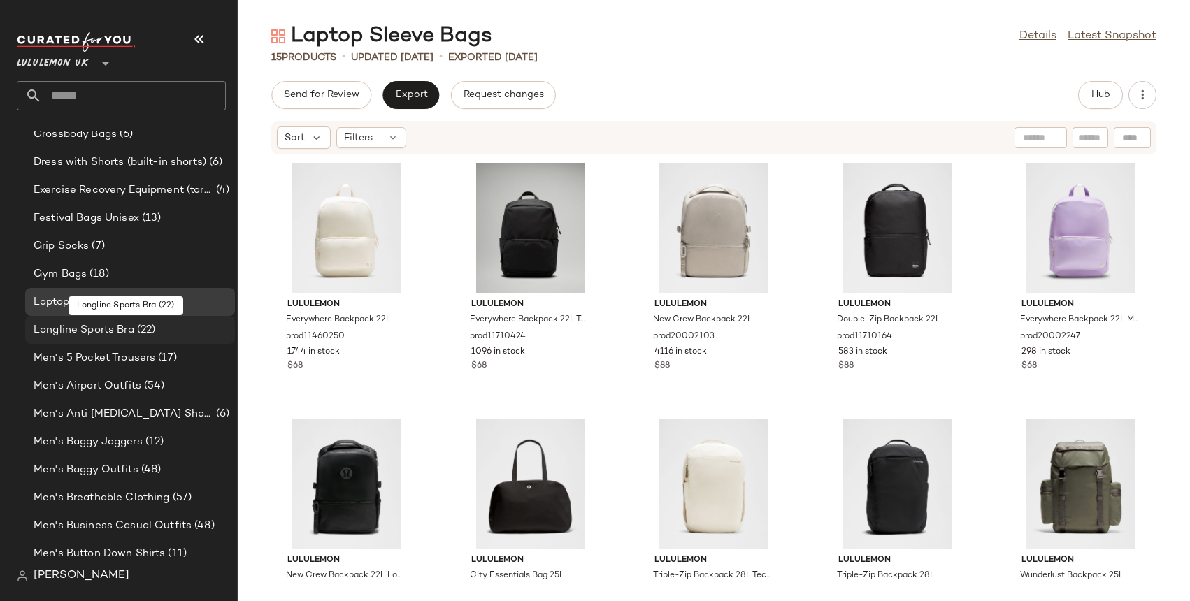
click at [94, 326] on span "Longline Sports Bra" at bounding box center [84, 330] width 101 height 16
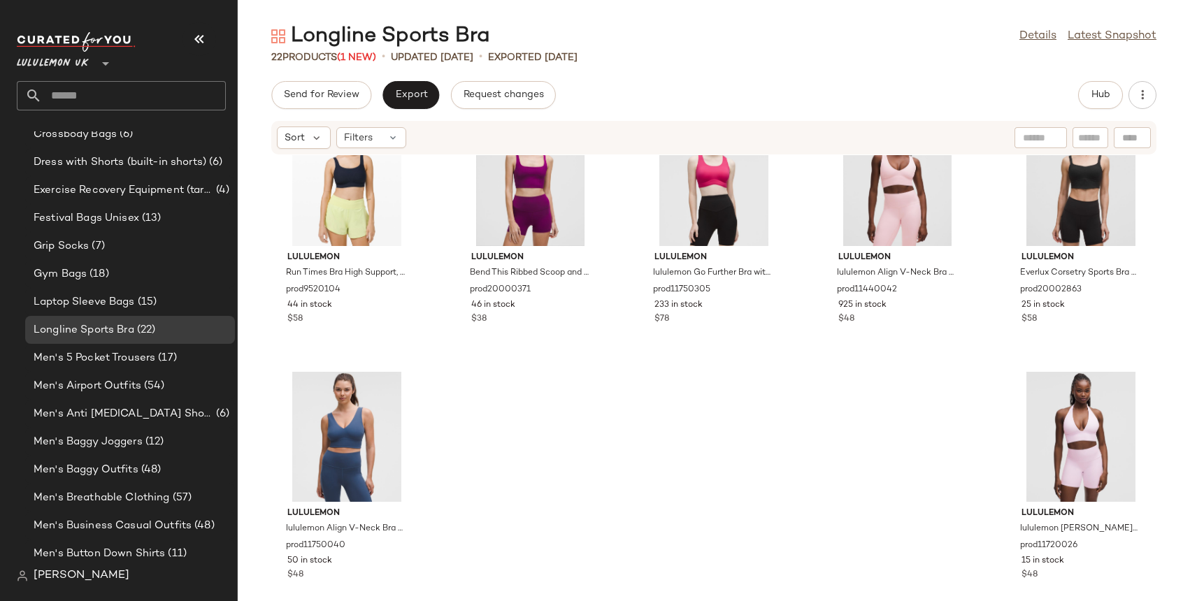
scroll to position [853, 0]
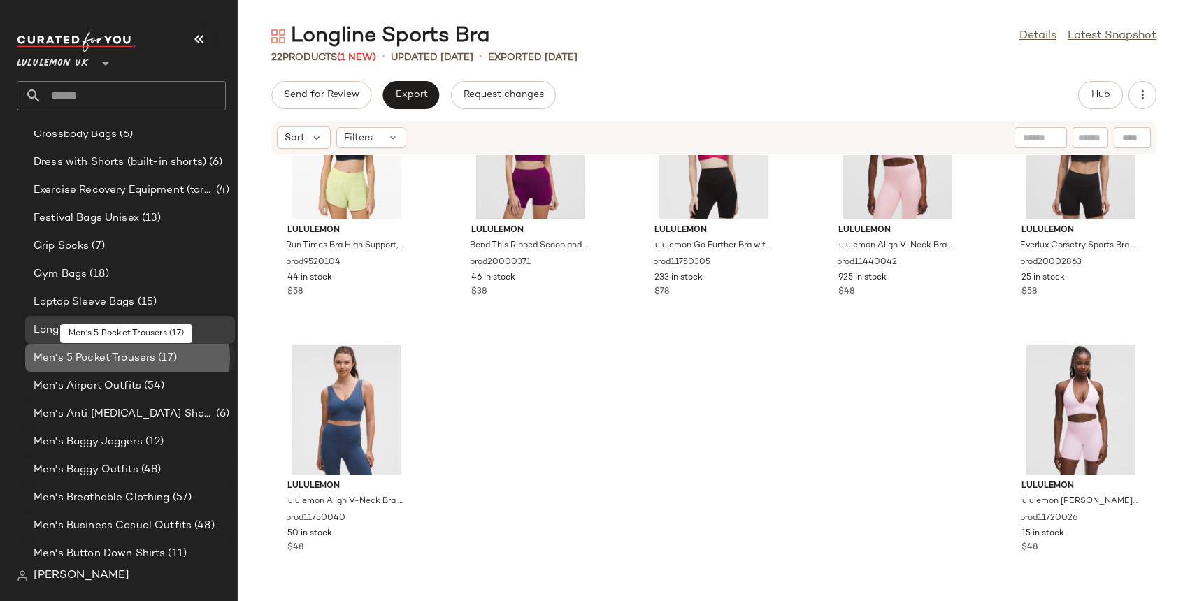
click at [76, 357] on span "Men's 5 Pocket Trousers" at bounding box center [95, 358] width 122 height 16
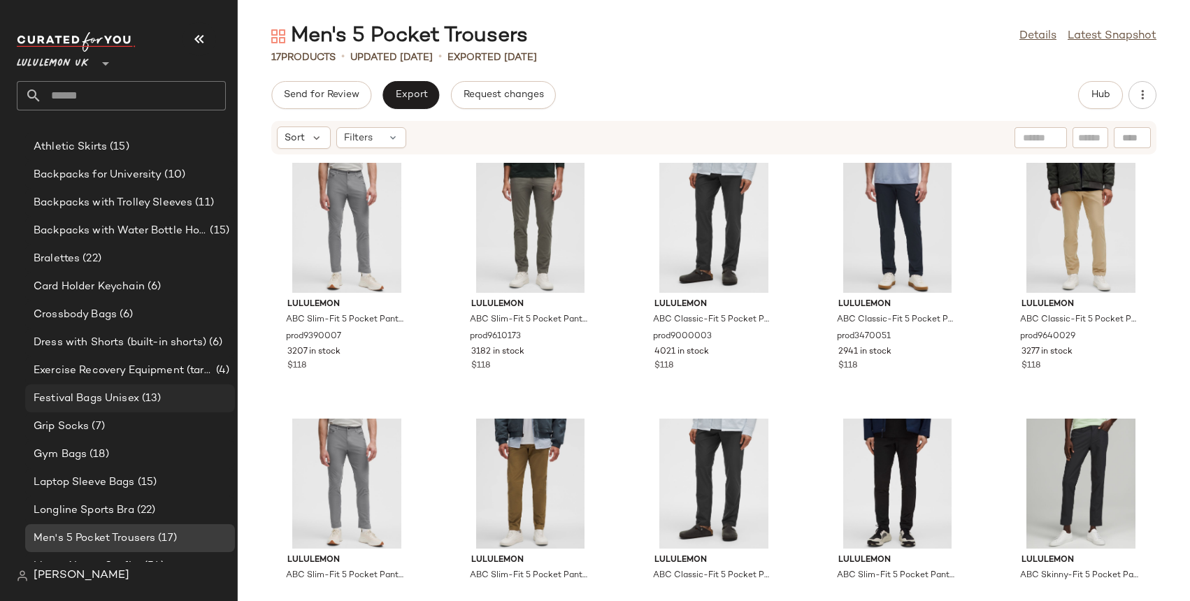
scroll to position [108, 0]
click at [131, 206] on span "Backpacks with Trolley Sleeves" at bounding box center [113, 206] width 159 height 16
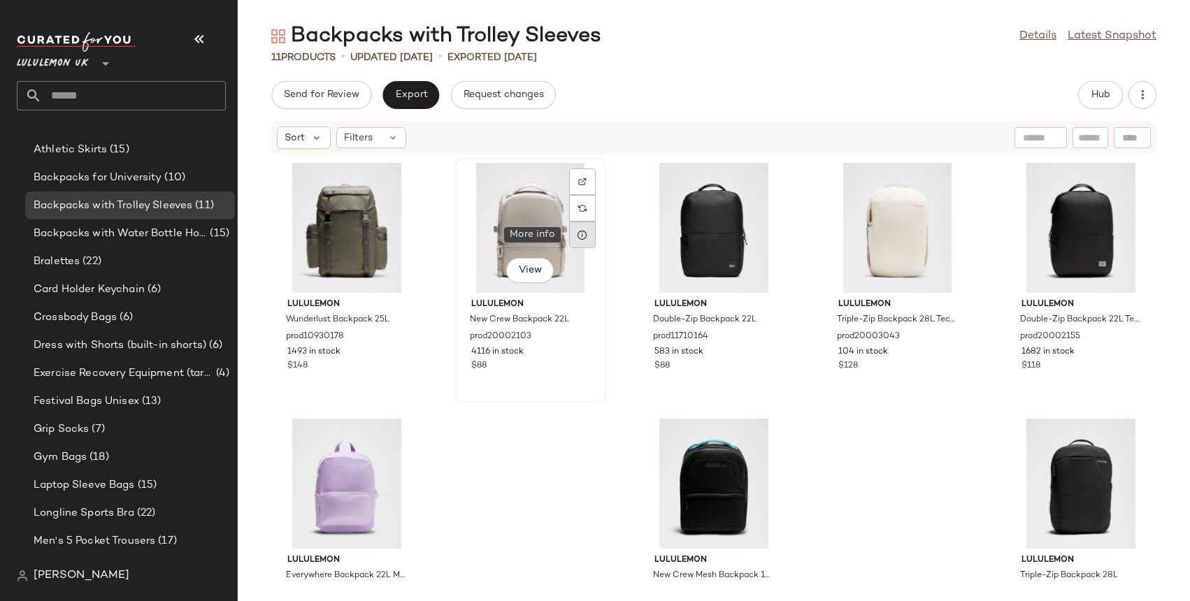
click at [581, 234] on icon at bounding box center [582, 234] width 11 height 11
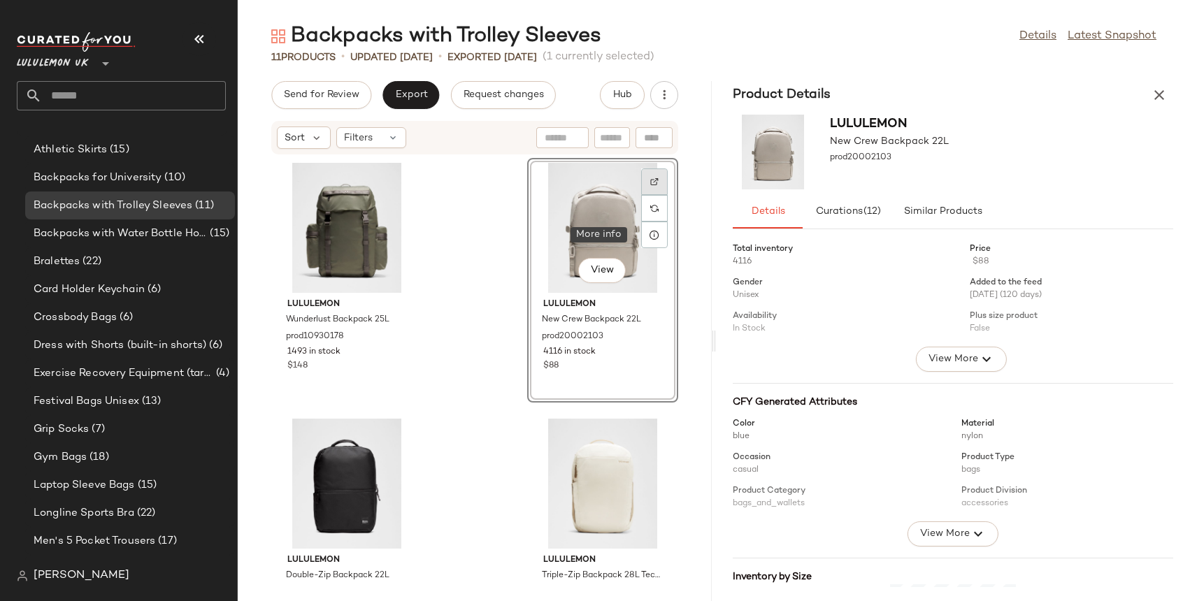
click at [650, 178] on img at bounding box center [654, 182] width 8 height 8
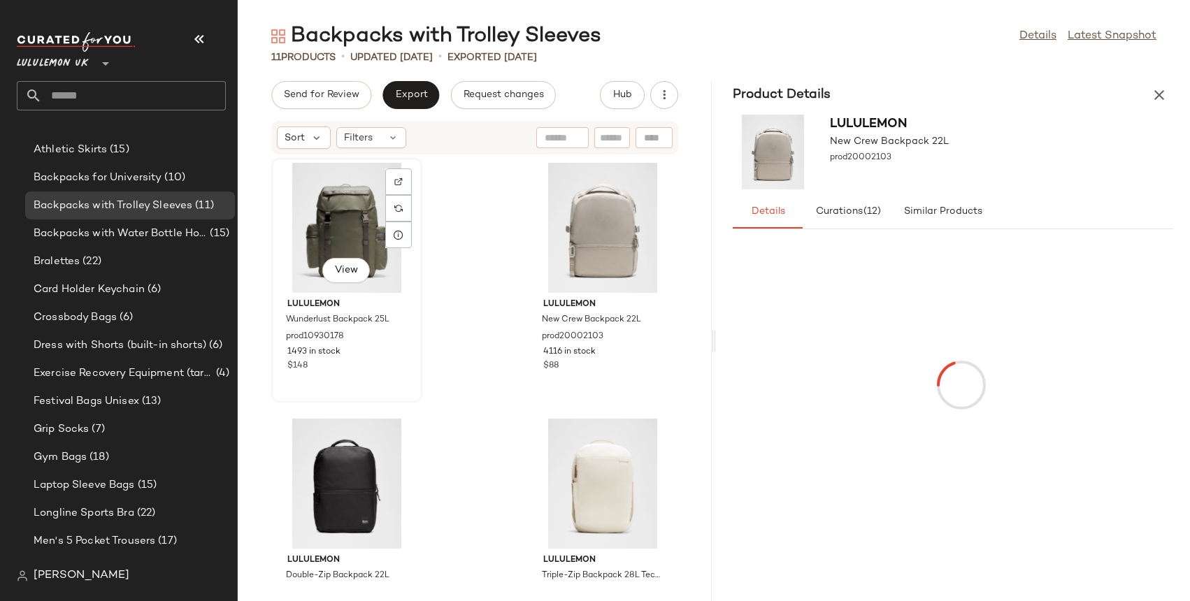
click at [368, 248] on div "View" at bounding box center [346, 228] width 141 height 130
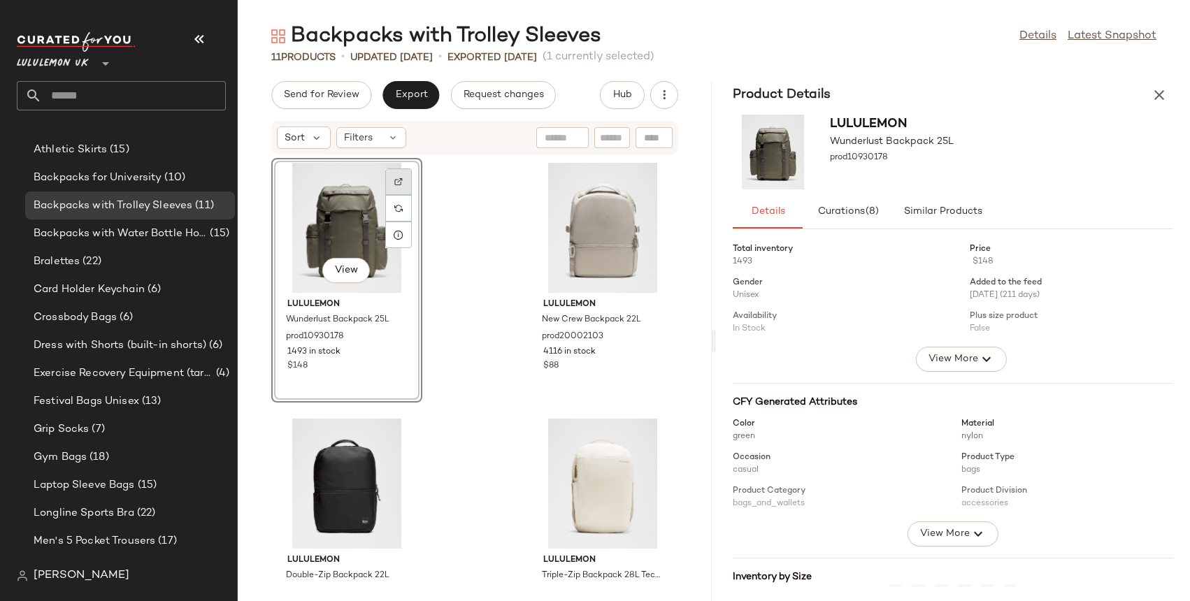
click at [399, 178] on img at bounding box center [398, 182] width 8 height 8
click at [1157, 94] on icon "button" at bounding box center [1159, 95] width 17 height 17
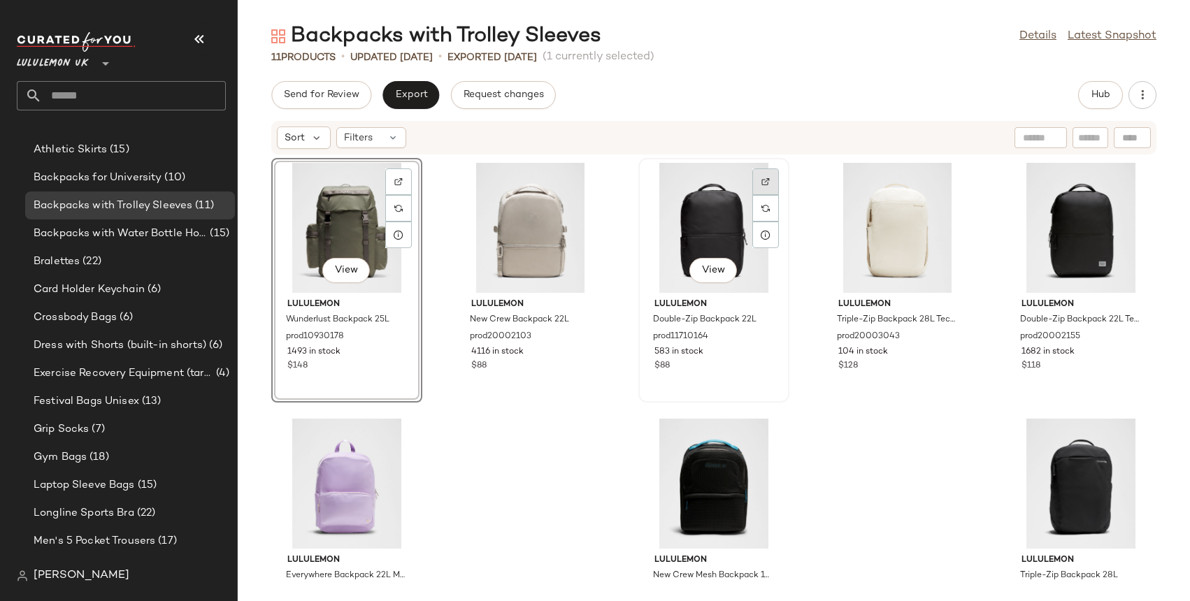
click at [756, 195] on div at bounding box center [765, 208] width 27 height 27
click at [398, 433] on img at bounding box center [398, 437] width 8 height 8
click at [761, 433] on img at bounding box center [765, 437] width 8 height 8
click at [398, 438] on img at bounding box center [398, 437] width 8 height 8
click at [395, 225] on div at bounding box center [398, 235] width 27 height 27
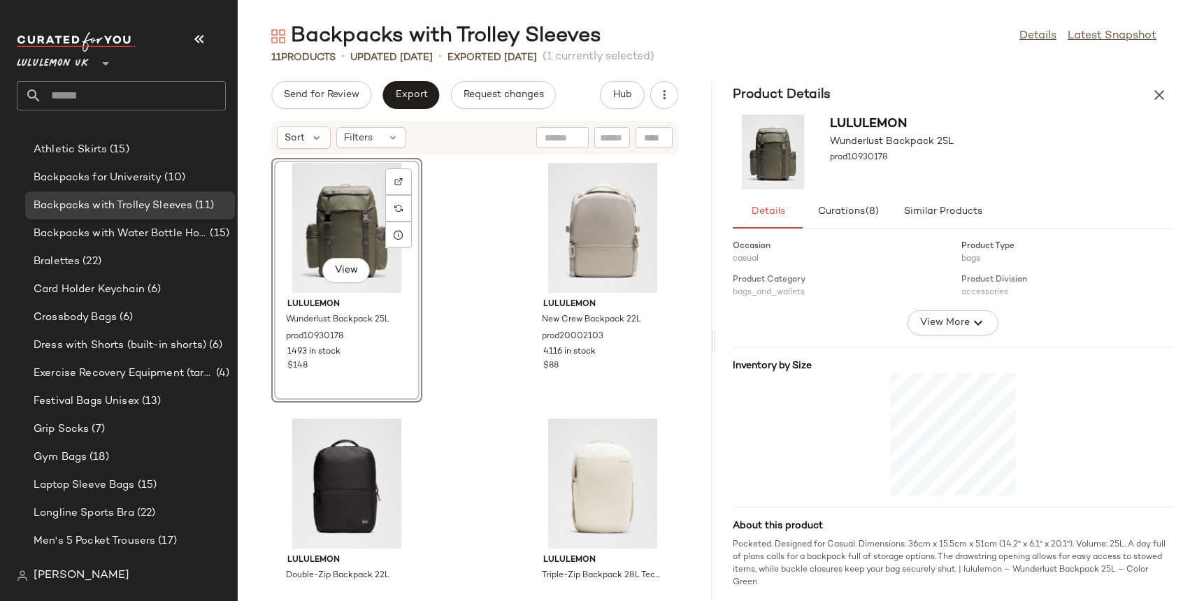
scroll to position [213, 0]
click at [1162, 92] on icon "button" at bounding box center [1159, 95] width 17 height 17
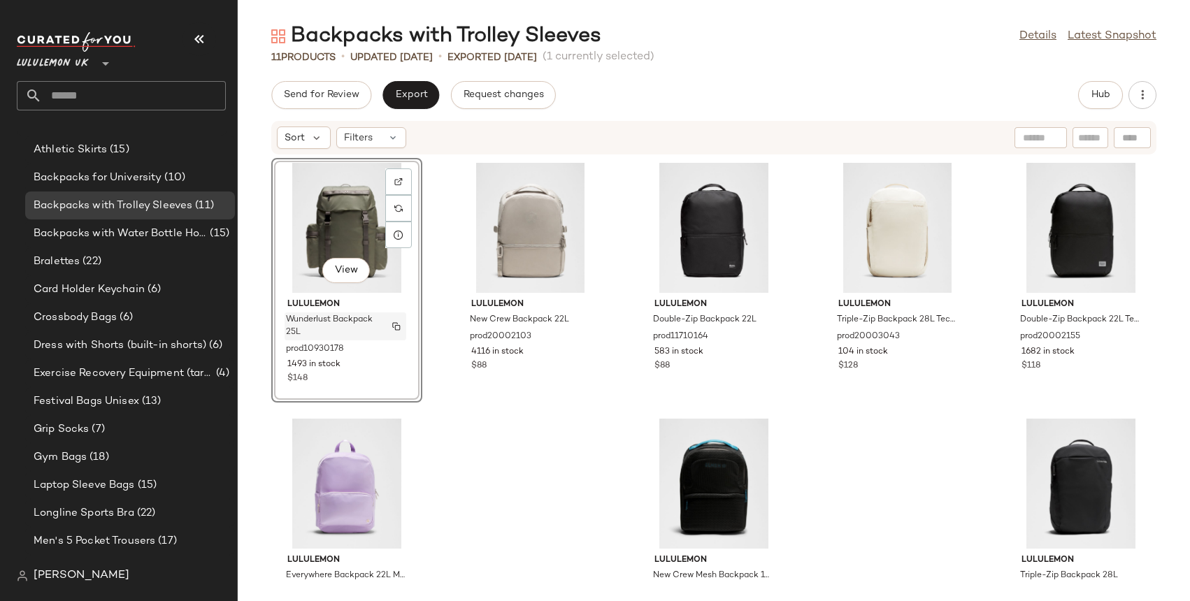
click at [369, 317] on span "Wunderlust Backpack 25L" at bounding box center [332, 326] width 92 height 25
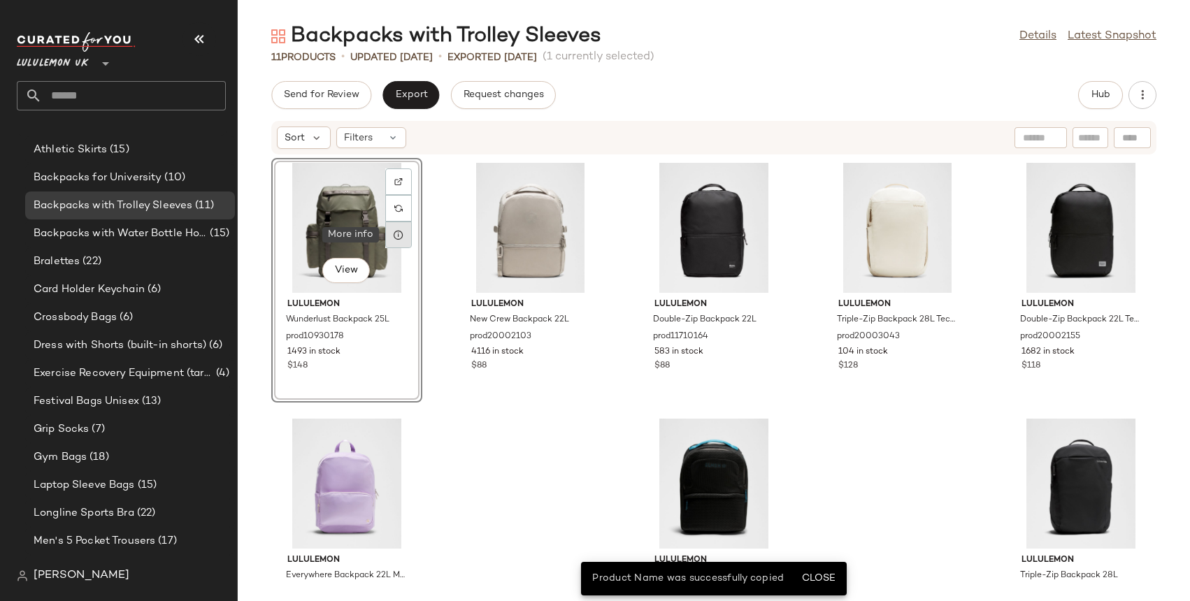
click at [398, 234] on icon at bounding box center [398, 234] width 11 height 11
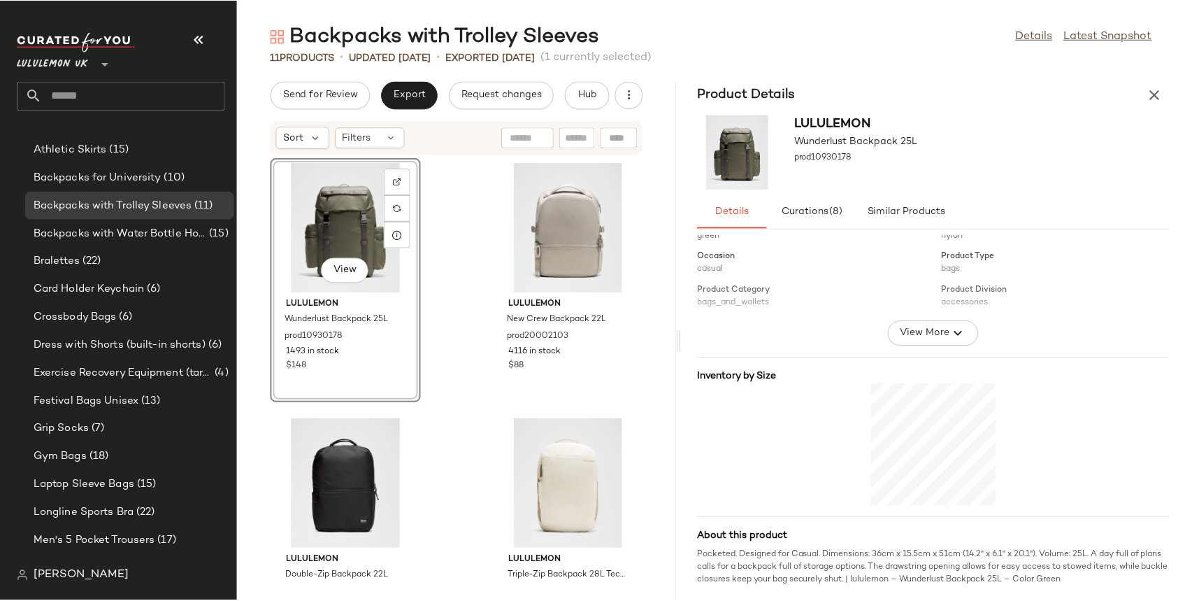
scroll to position [201, 0]
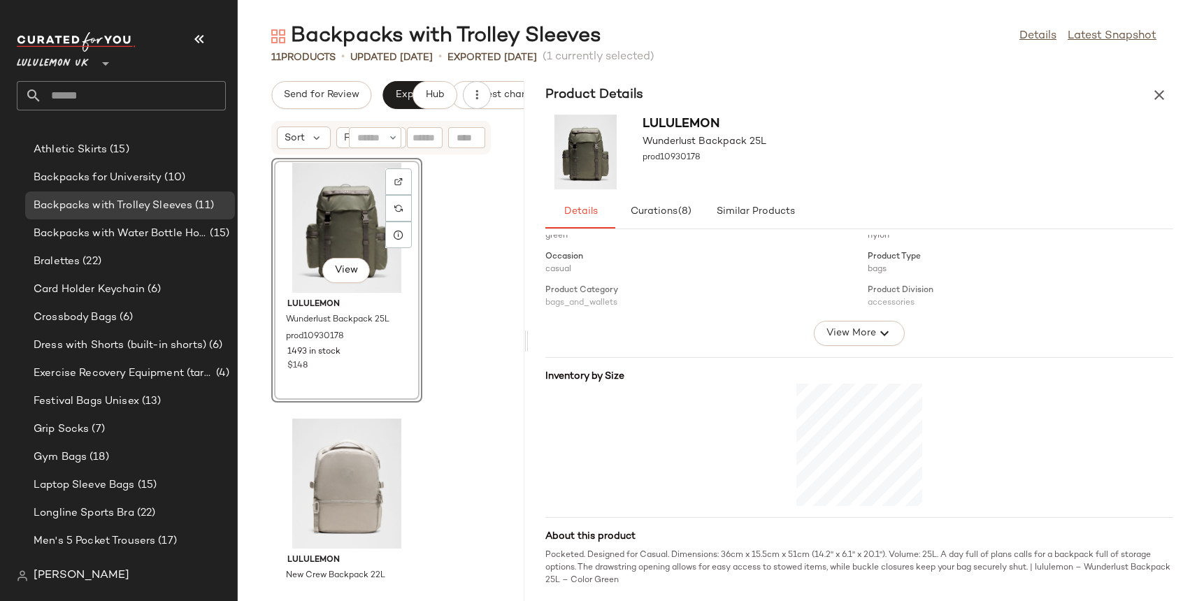
drag, startPoint x: 714, startPoint y: 337, endPoint x: 529, endPoint y: 338, distance: 185.3
click at [529, 338] on div "Backpacks with Trolley Sleeves Details Latest Snapshot 11 Products • updated [D…" at bounding box center [714, 311] width 952 height 579
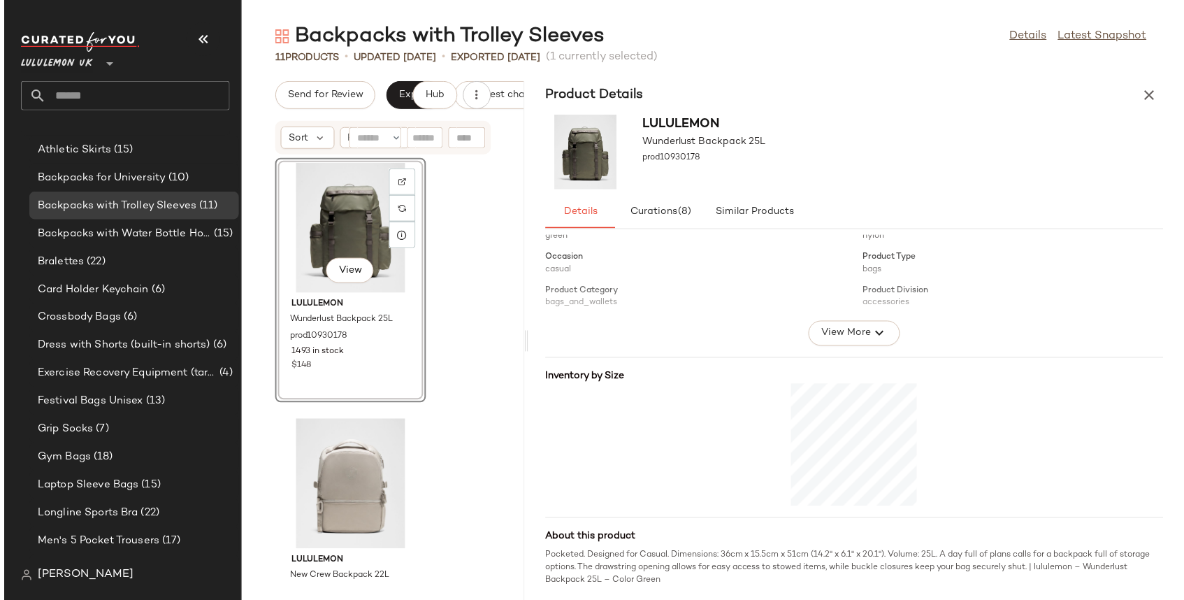
scroll to position [201, 0]
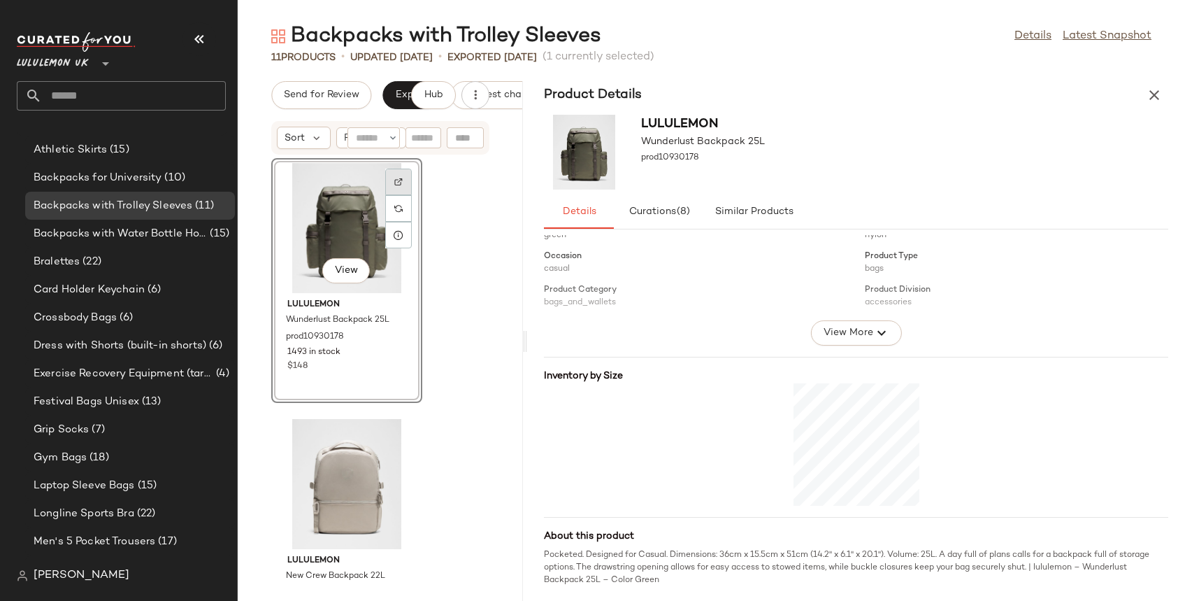
click at [398, 180] on img at bounding box center [398, 182] width 8 height 8
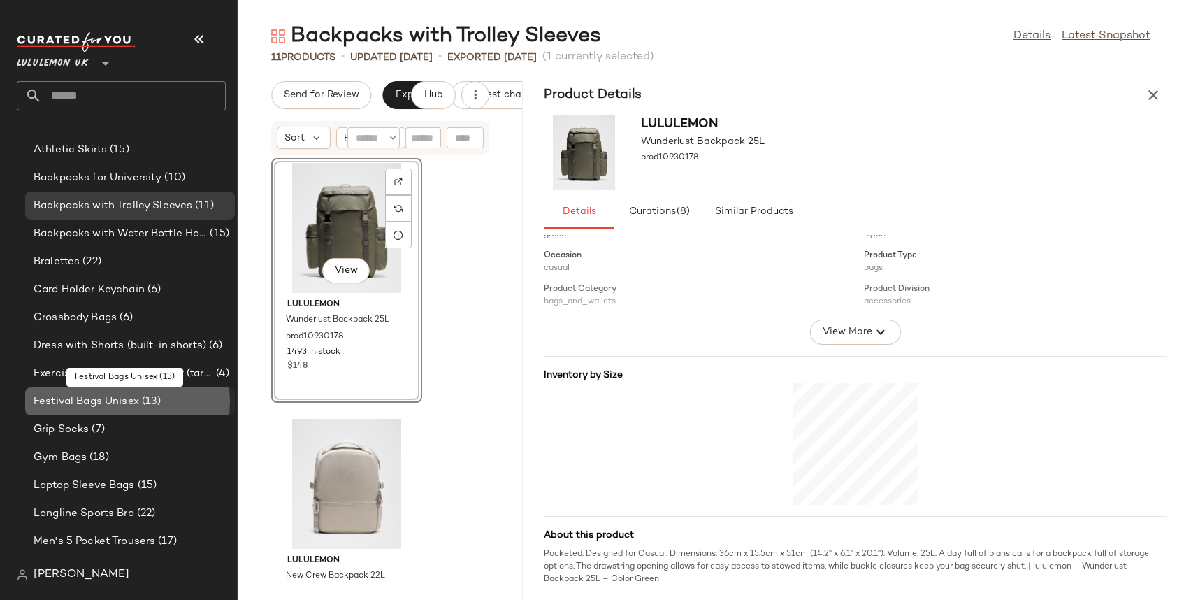
click at [86, 399] on span "Festival Bags Unisex" at bounding box center [87, 402] width 106 height 16
